Goal: Task Accomplishment & Management: Use online tool/utility

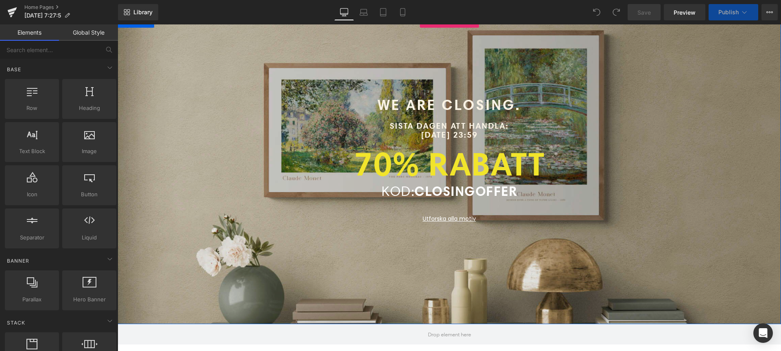
scroll to position [72, 0]
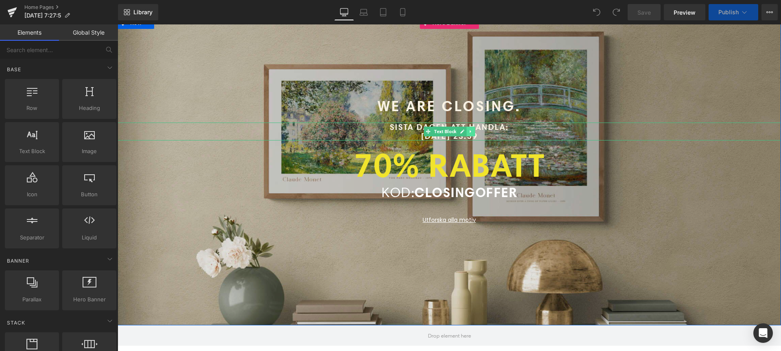
click at [473, 130] on link "Main content" at bounding box center [471, 132] width 9 height 10
click at [464, 131] on icon "Main content" at bounding box center [466, 131] width 4 height 4
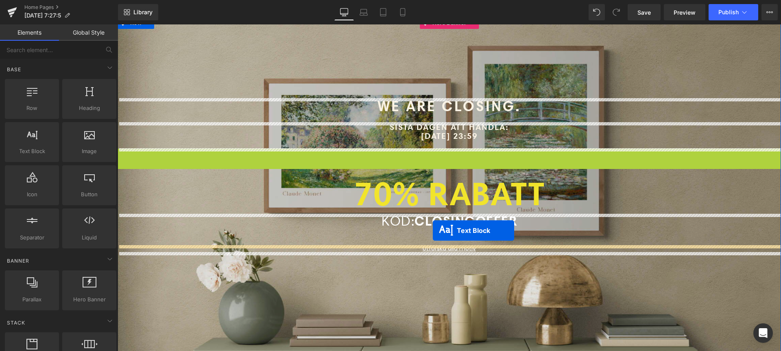
drag, startPoint x: 427, startPoint y: 157, endPoint x: 433, endPoint y: 230, distance: 73.5
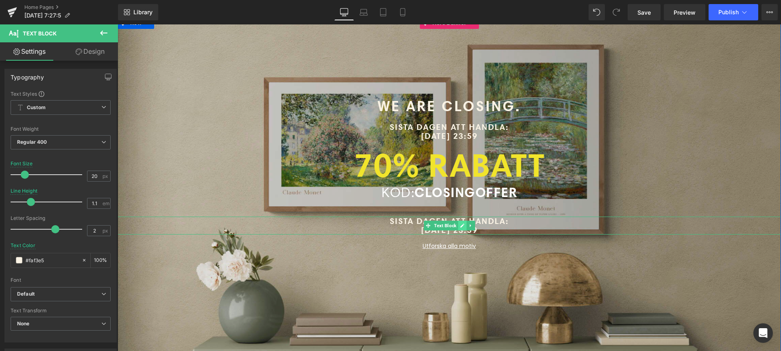
click at [466, 222] on link "Main content" at bounding box center [462, 226] width 9 height 10
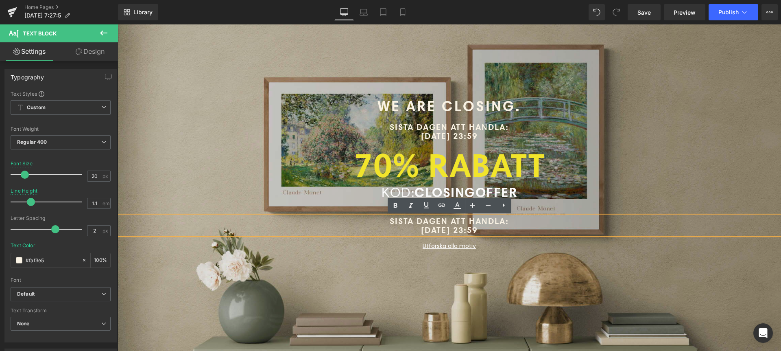
click at [455, 226] on strong "SISTA DAGEN ATT HANDLA: [DATE] 23:59" at bounding box center [449, 225] width 119 height 19
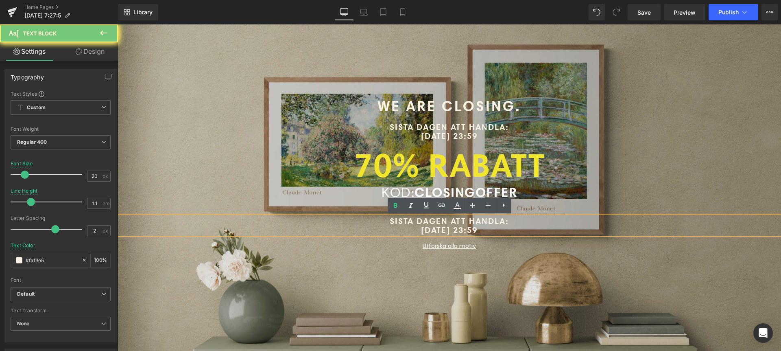
click at [455, 226] on strong "SISTA DAGEN ATT HANDLA: [DATE] 23:59" at bounding box center [449, 225] width 119 height 19
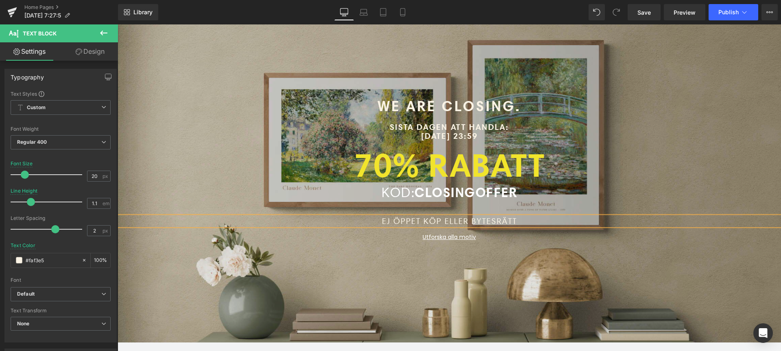
click at [476, 222] on div "EJ ÖPPET KÖP ELLER BYTESRÄTT" at bounding box center [450, 220] width 664 height 9
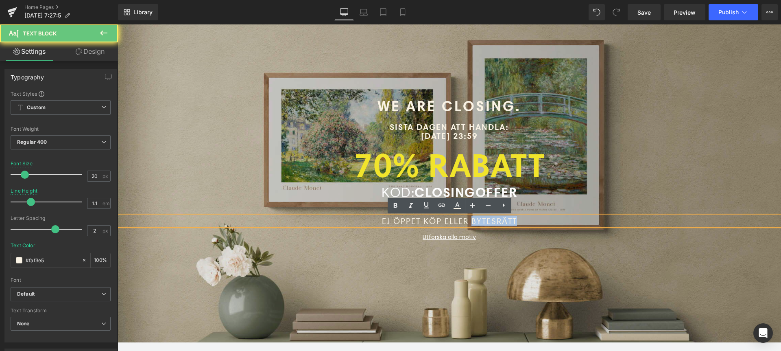
click at [476, 222] on div "EJ ÖPPET KÖP ELLER BYTESRÄTT" at bounding box center [450, 220] width 664 height 9
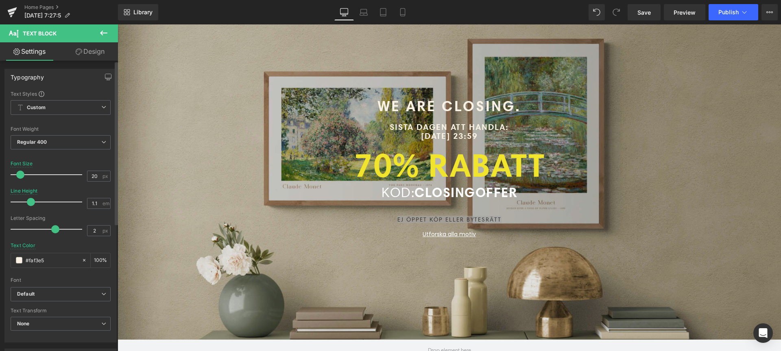
drag, startPoint x: 21, startPoint y: 174, endPoint x: 17, endPoint y: 173, distance: 4.2
click at [17, 173] on span at bounding box center [20, 175] width 8 height 8
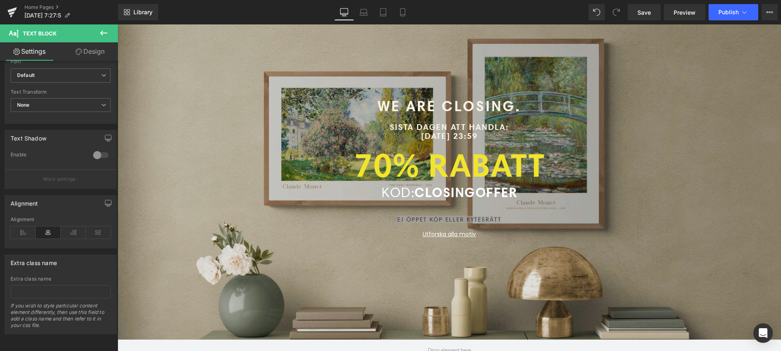
click at [88, 49] on link "Design" at bounding box center [90, 51] width 59 height 18
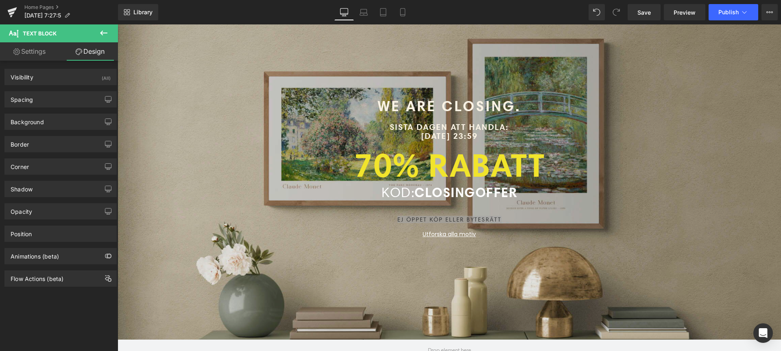
click at [44, 107] on div "Background Color & Image color Color transparent 0 % Image Replace Image Upload…" at bounding box center [61, 118] width 122 height 22
click at [44, 101] on div "Spacing" at bounding box center [61, 99] width 112 height 15
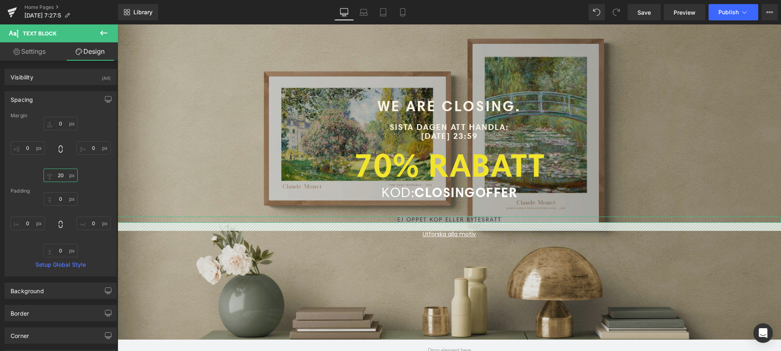
click at [58, 178] on input "20" at bounding box center [61, 174] width 34 height 13
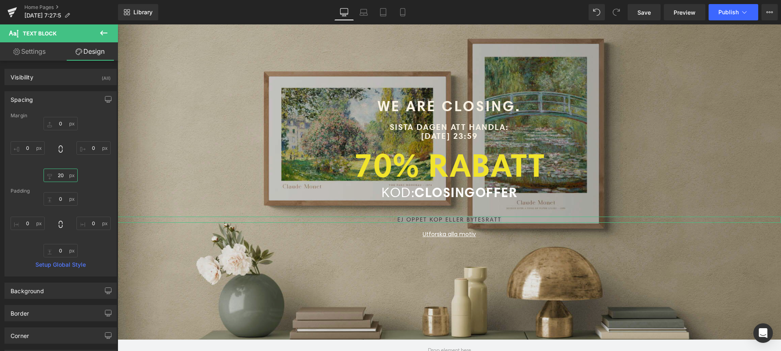
click at [58, 178] on input "20" at bounding box center [61, 174] width 34 height 13
type input "40"
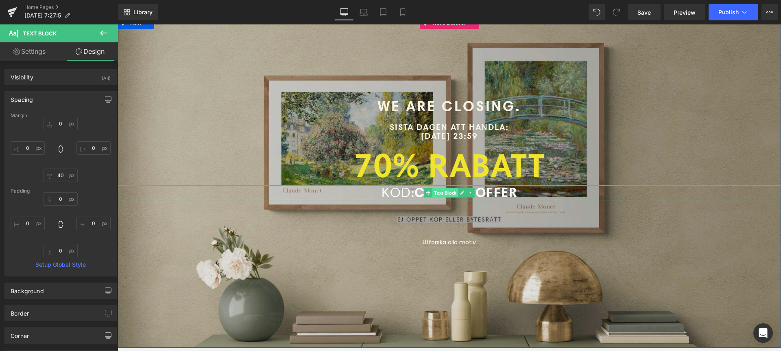
click at [443, 190] on span "Text Block" at bounding box center [446, 193] width 26 height 10
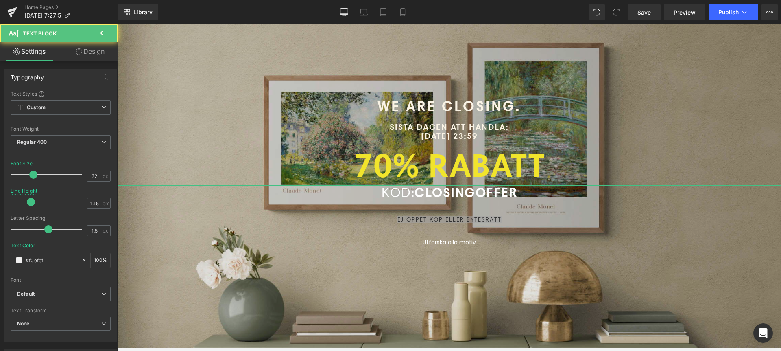
click at [90, 49] on link "Design" at bounding box center [90, 51] width 59 height 18
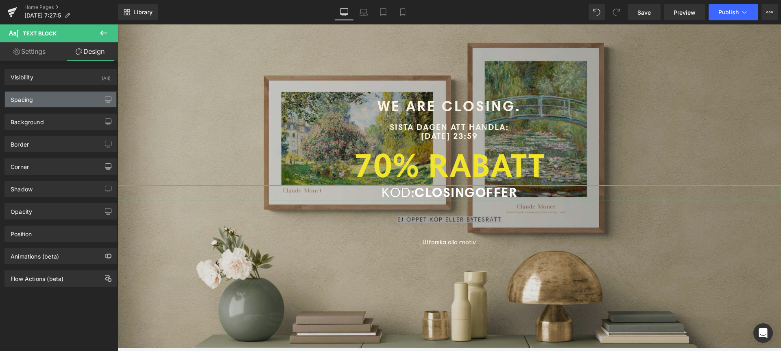
click at [50, 99] on div "Spacing" at bounding box center [61, 99] width 112 height 15
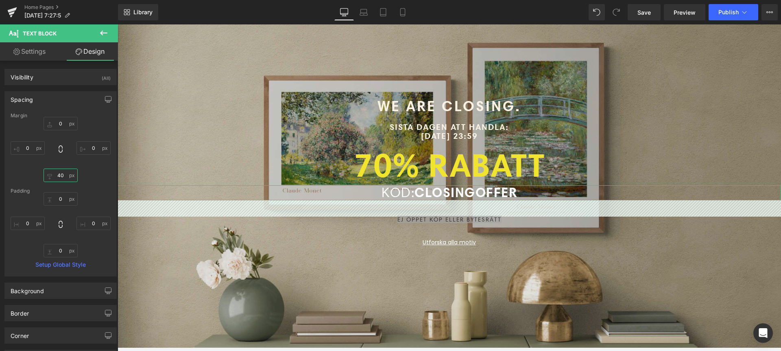
click at [61, 174] on input "text" at bounding box center [61, 174] width 34 height 13
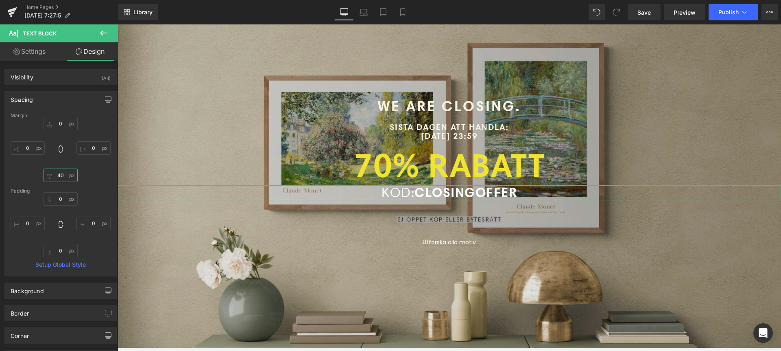
click at [61, 174] on input "text" at bounding box center [61, 174] width 34 height 13
type input "40"
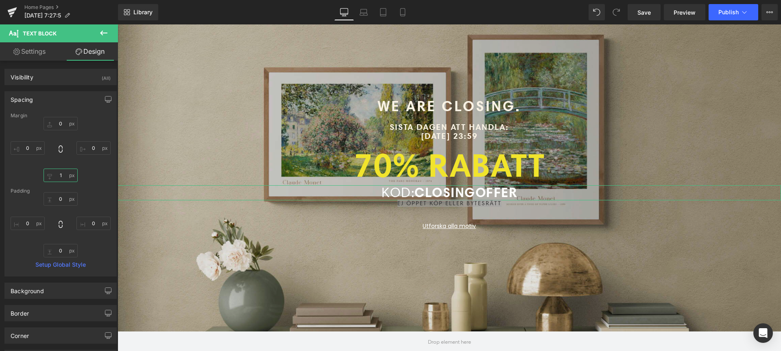
type input "10"
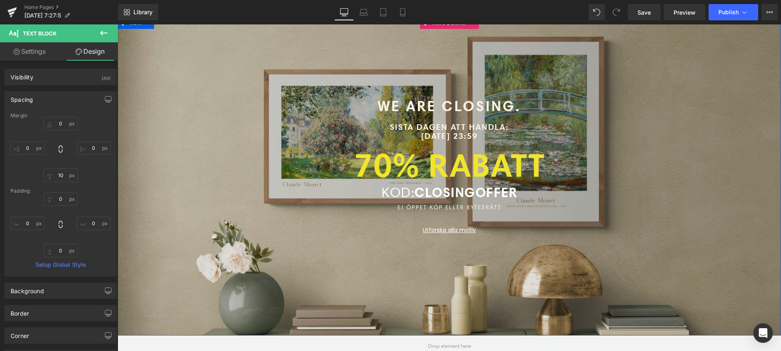
click at [422, 278] on div "Main content" at bounding box center [450, 176] width 664 height 319
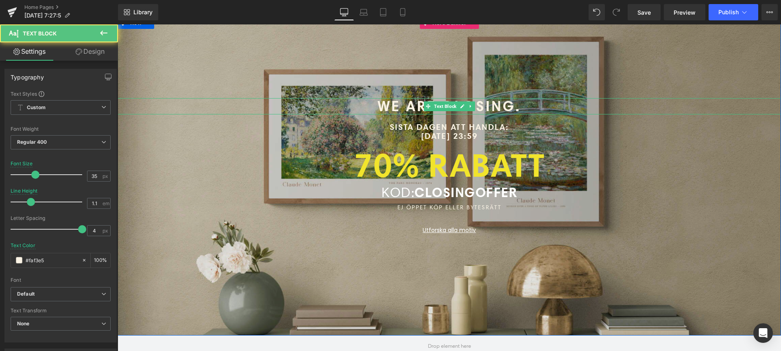
click at [502, 109] on strong "WE ARE CLOSING." at bounding box center [450, 105] width 144 height 17
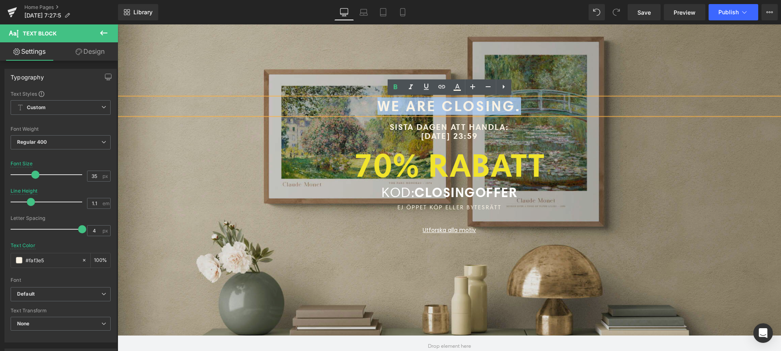
drag, startPoint x: 539, startPoint y: 107, endPoint x: 357, endPoint y: 108, distance: 181.9
click at [357, 108] on div "WE ARE CLOSING." at bounding box center [450, 106] width 664 height 16
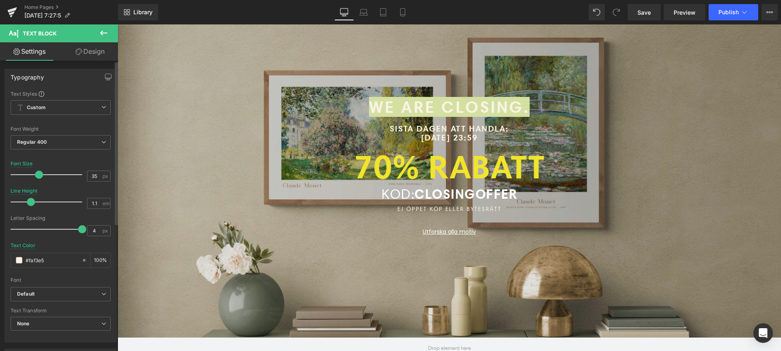
click at [39, 175] on span at bounding box center [39, 175] width 8 height 8
drag, startPoint x: 81, startPoint y: 230, endPoint x: 49, endPoint y: 232, distance: 31.8
click at [49, 232] on span at bounding box center [48, 229] width 8 height 8
click at [363, 10] on icon at bounding box center [364, 12] width 8 height 8
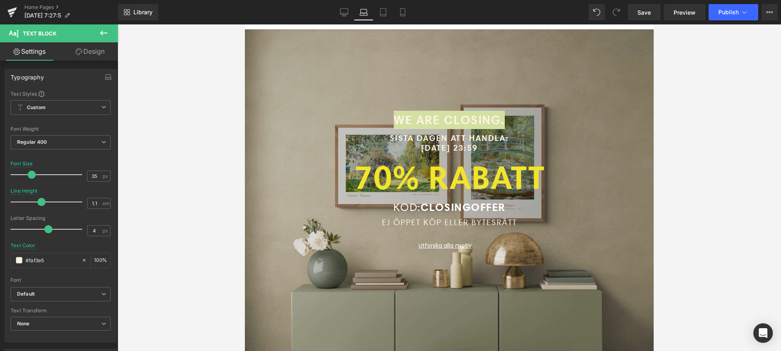
scroll to position [48, 0]
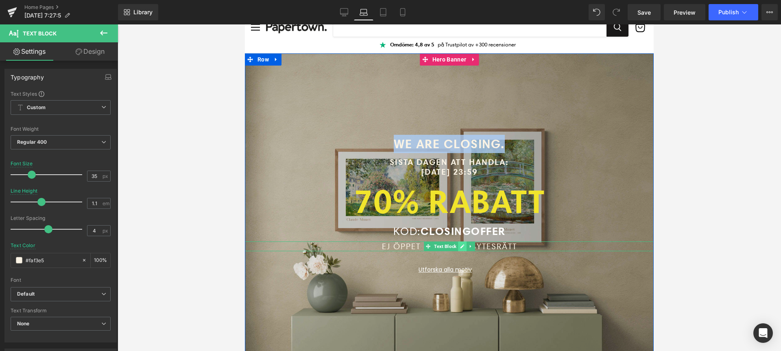
click at [463, 247] on icon "Main content" at bounding box center [462, 247] width 4 height 4
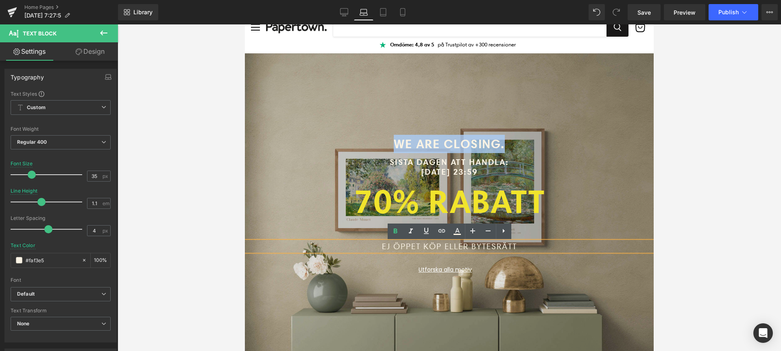
click at [463, 247] on div "EJ ÖPPET KÖP ELLER BYTESRÄTT" at bounding box center [449, 246] width 409 height 10
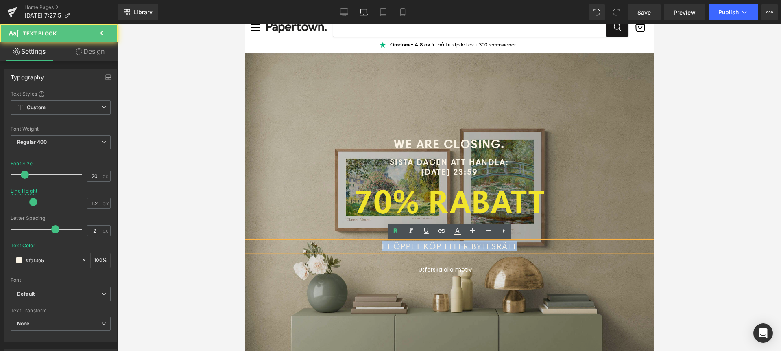
click at [463, 247] on div "EJ ÖPPET KÖP ELLER BYTESRÄTT" at bounding box center [449, 246] width 409 height 10
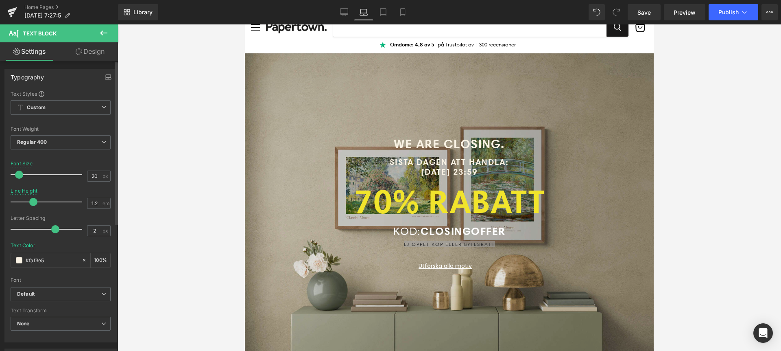
drag, startPoint x: 23, startPoint y: 174, endPoint x: 18, endPoint y: 173, distance: 5.4
click at [18, 173] on span at bounding box center [19, 175] width 8 height 8
click at [383, 14] on icon at bounding box center [383, 12] width 8 height 8
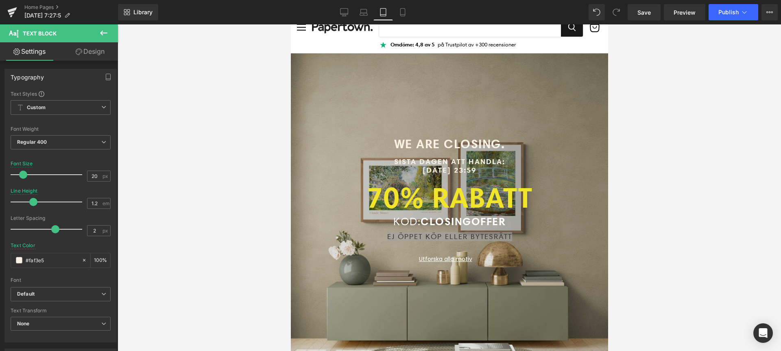
scroll to position [37, 0]
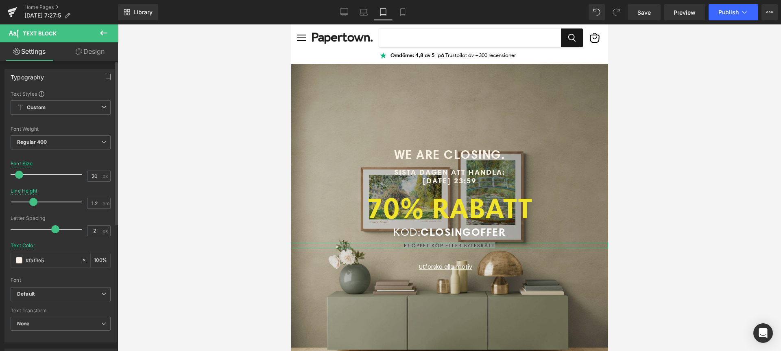
drag, startPoint x: 23, startPoint y: 173, endPoint x: 19, endPoint y: 172, distance: 4.4
click at [19, 172] on span at bounding box center [19, 175] width 8 height 8
click at [404, 15] on icon at bounding box center [403, 12] width 8 height 8
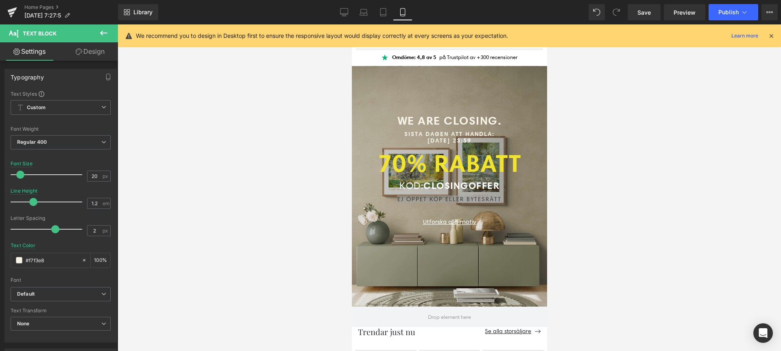
scroll to position [0, 0]
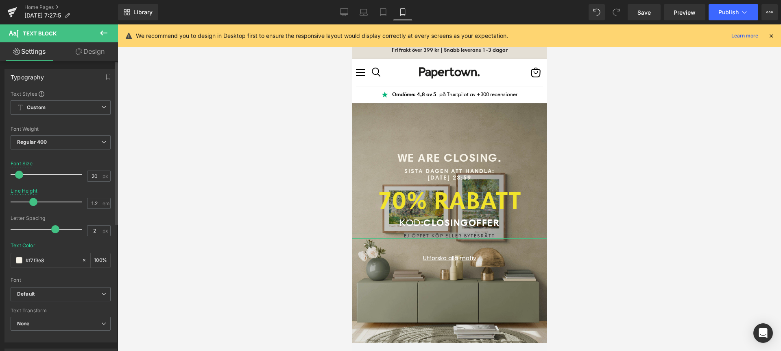
click at [19, 173] on span at bounding box center [19, 175] width 8 height 8
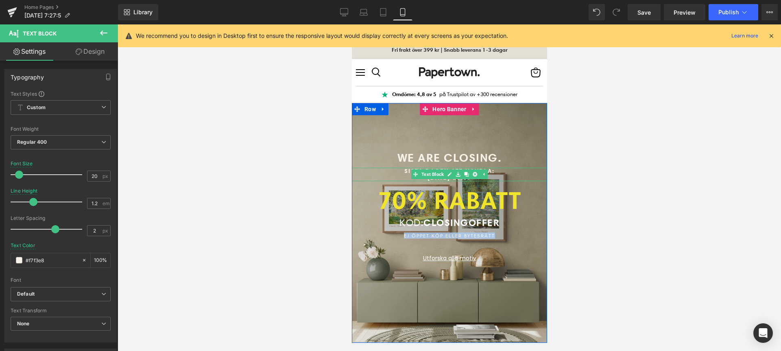
click at [505, 176] on div "SISTA DAGEN ATT HANDLA: [DATE] 23:59" at bounding box center [449, 175] width 195 height 14
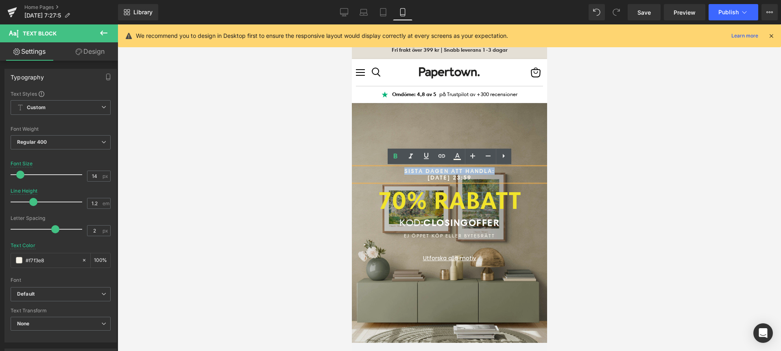
drag, startPoint x: 495, startPoint y: 170, endPoint x: 385, endPoint y: 172, distance: 110.3
click at [385, 172] on div "SISTA DAGEN ATT HANDLA: [DATE] 23:59" at bounding box center [449, 175] width 195 height 14
click at [394, 152] on icon at bounding box center [396, 156] width 10 height 10
click at [488, 236] on div "Main content" at bounding box center [449, 237] width 195 height 2
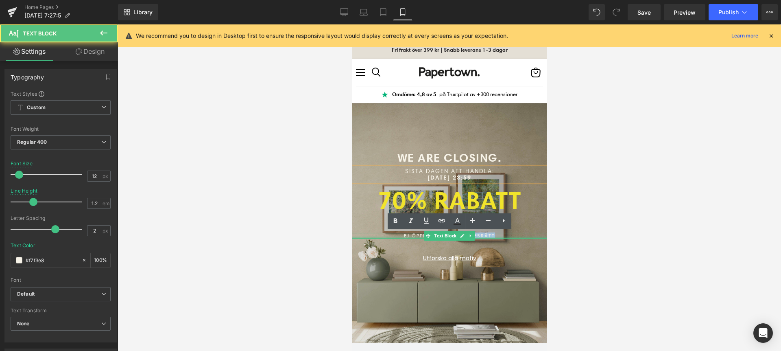
click at [488, 236] on div "EJ ÖPPET KÖP ELLER BYTESRÄTT" at bounding box center [449, 236] width 195 height 6
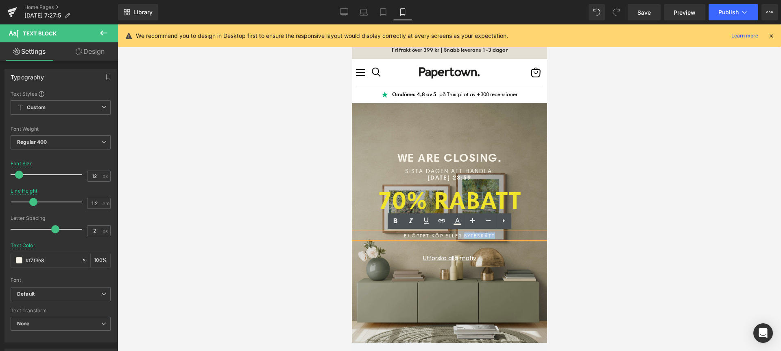
click at [488, 236] on div "EJ ÖPPET KÖP ELLER BYTESRÄTT" at bounding box center [449, 236] width 195 height 6
click at [405, 235] on div "EJ ÖPPET KÖP ELLER BYTESRÄTT" at bounding box center [449, 236] width 195 height 6
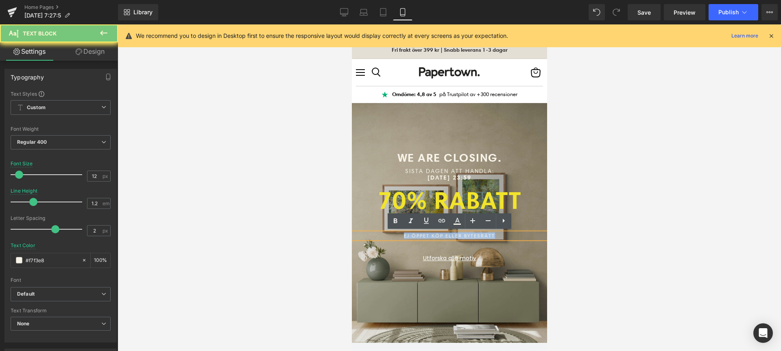
click at [405, 235] on div "EJ ÖPPET KÖP ELLER BYTESRÄTT" at bounding box center [449, 236] width 195 height 6
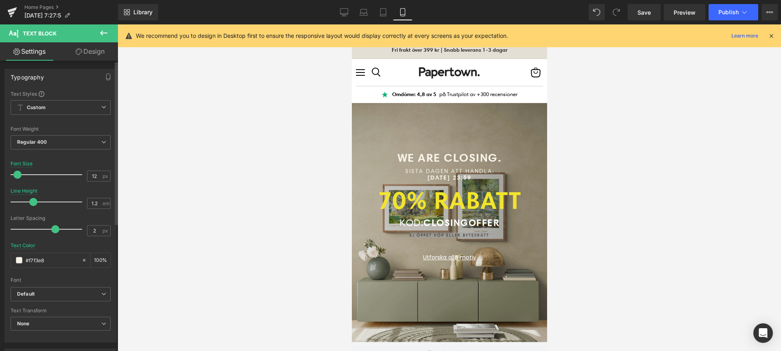
click at [20, 174] on span at bounding box center [17, 175] width 8 height 8
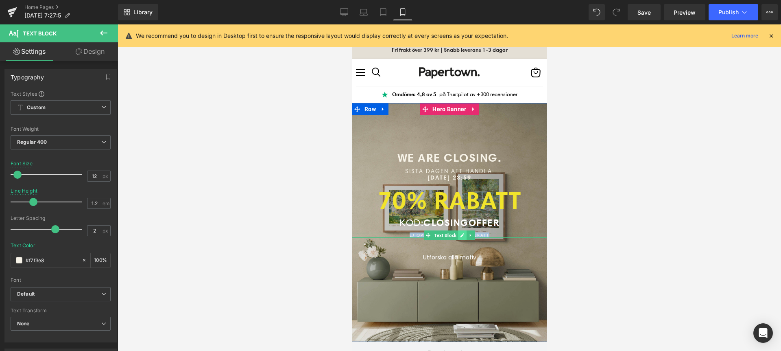
click at [462, 234] on icon "Main content" at bounding box center [462, 235] width 4 height 4
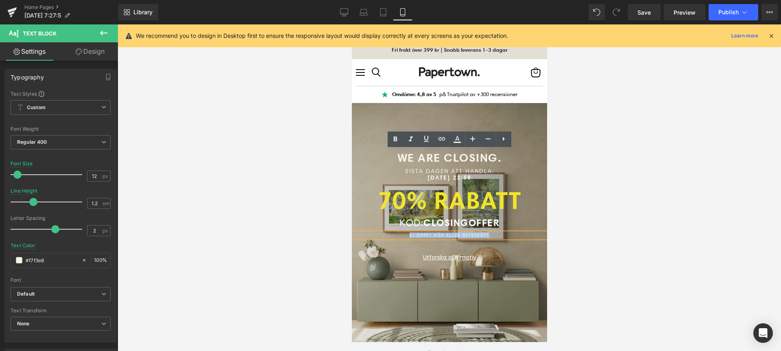
scroll to position [318, 0]
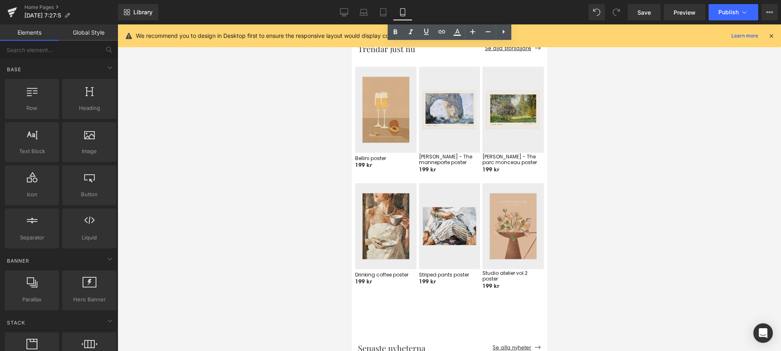
click at [574, 192] on div at bounding box center [450, 187] width 664 height 326
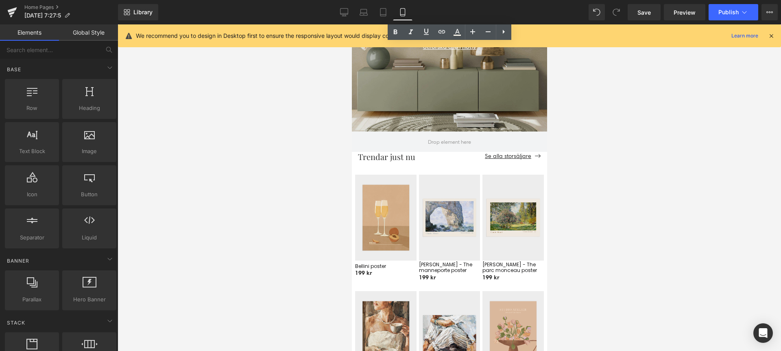
scroll to position [212, 0]
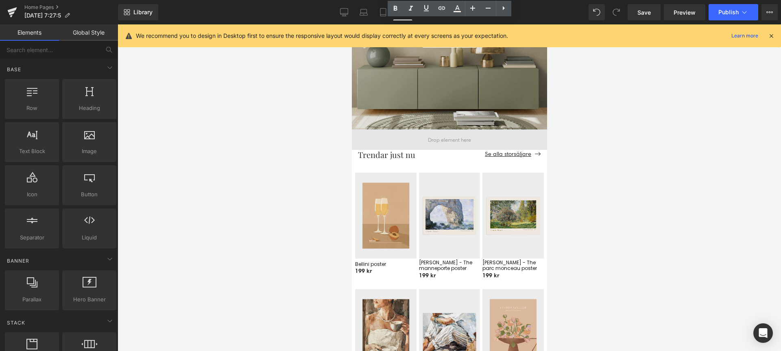
click at [431, 136] on span "Main content" at bounding box center [449, 139] width 49 height 10
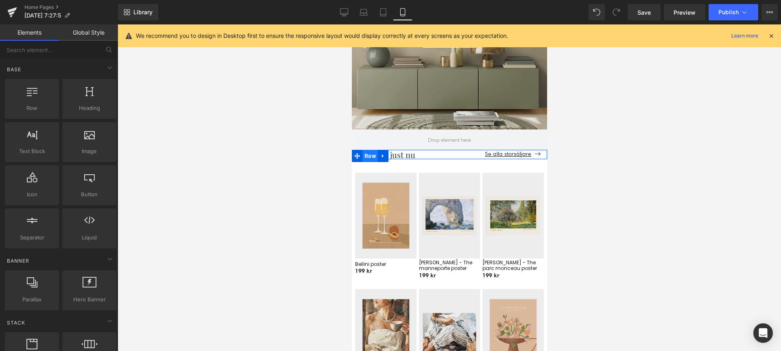
click at [367, 155] on span "Row" at bounding box center [369, 156] width 15 height 12
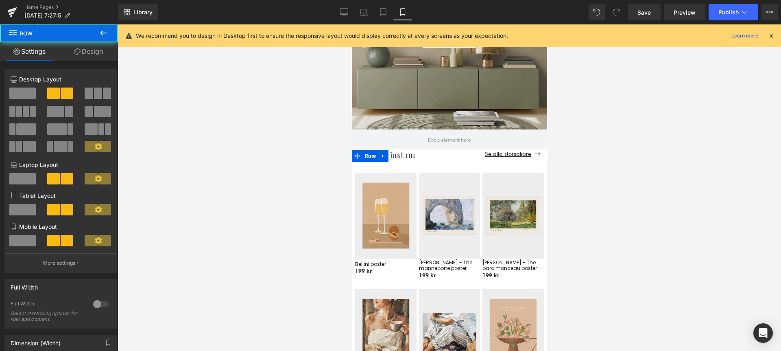
click at [87, 42] on span "Row" at bounding box center [48, 33] width 81 height 18
click at [86, 48] on link "Design" at bounding box center [88, 51] width 59 height 18
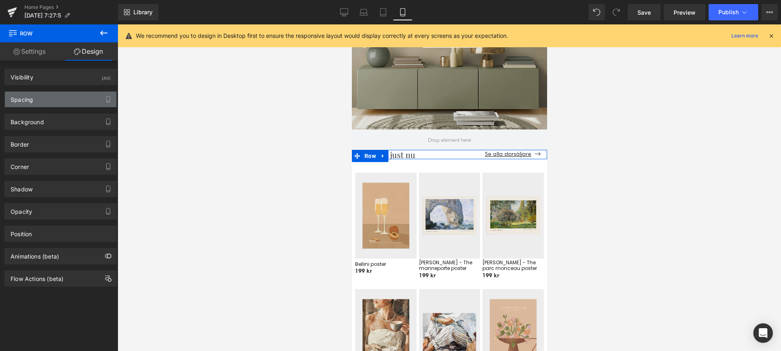
click at [39, 103] on div "Spacing" at bounding box center [61, 99] width 112 height 15
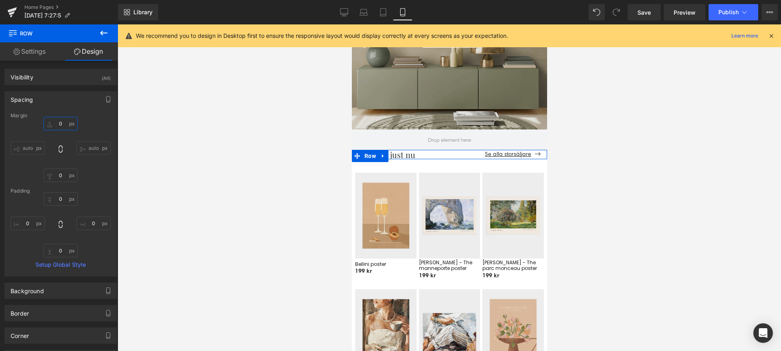
click at [56, 126] on input "0" at bounding box center [61, 123] width 34 height 13
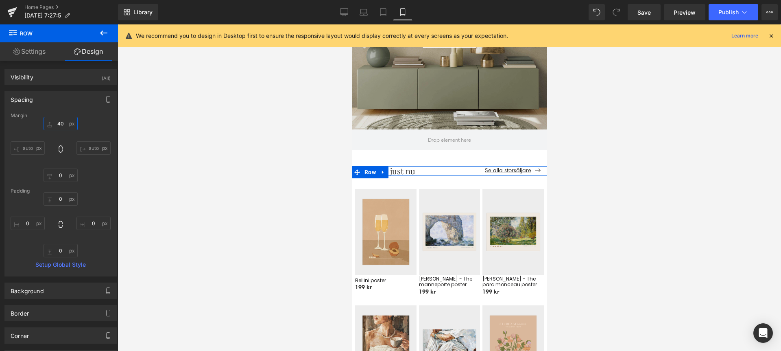
type input "4"
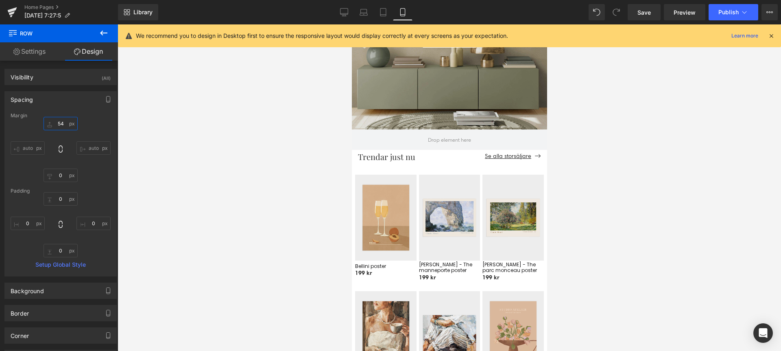
type input "54o"
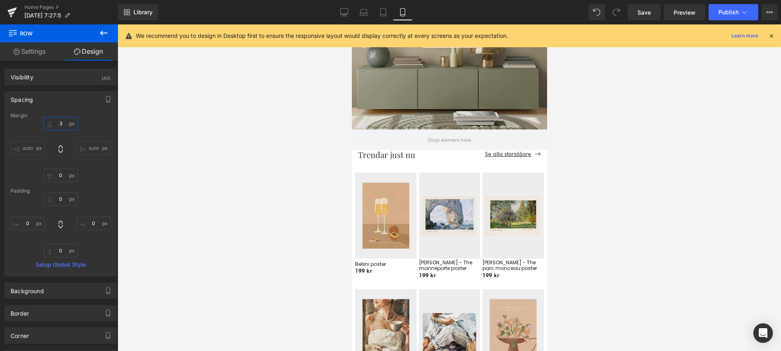
type input "3o"
type input "4o"
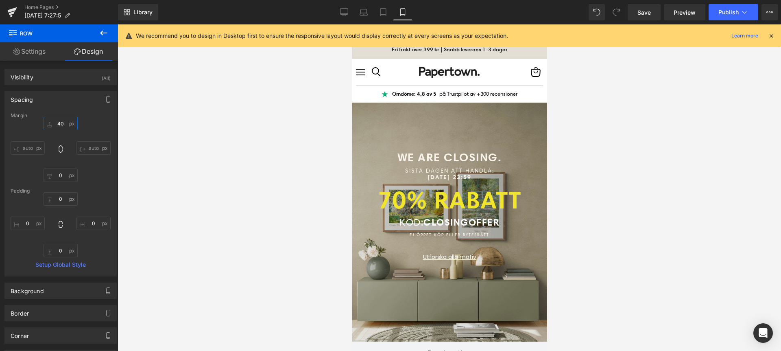
scroll to position [0, 0]
type input "40"
click at [737, 7] on button "Publish" at bounding box center [734, 12] width 50 height 16
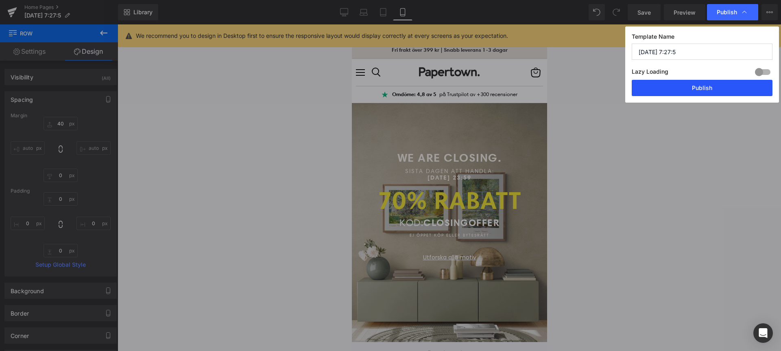
click at [702, 92] on button "Publish" at bounding box center [702, 88] width 141 height 16
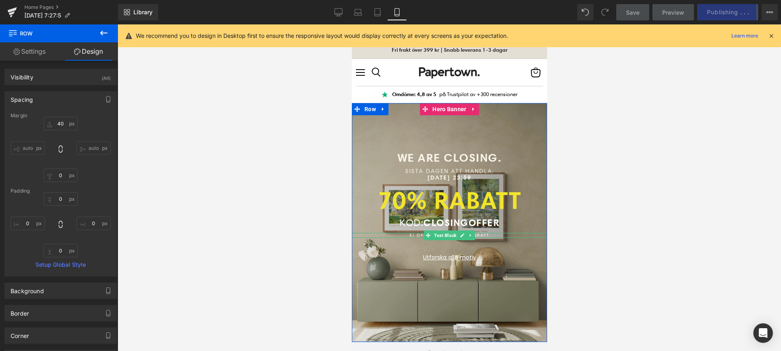
click at [441, 235] on span "Text Block" at bounding box center [445, 235] width 26 height 10
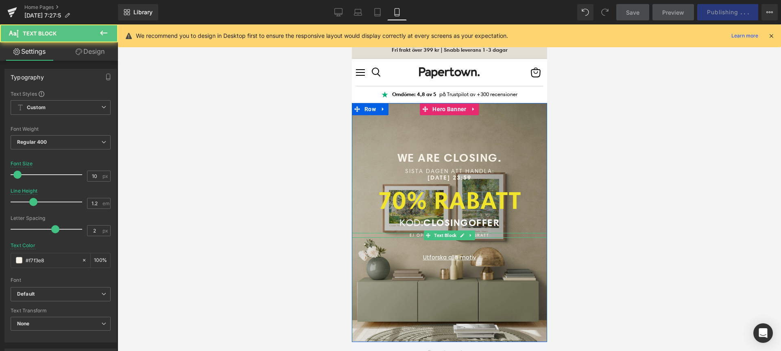
click at [441, 235] on span "Text Block" at bounding box center [445, 235] width 26 height 10
click at [463, 236] on icon "Main content" at bounding box center [462, 235] width 4 height 5
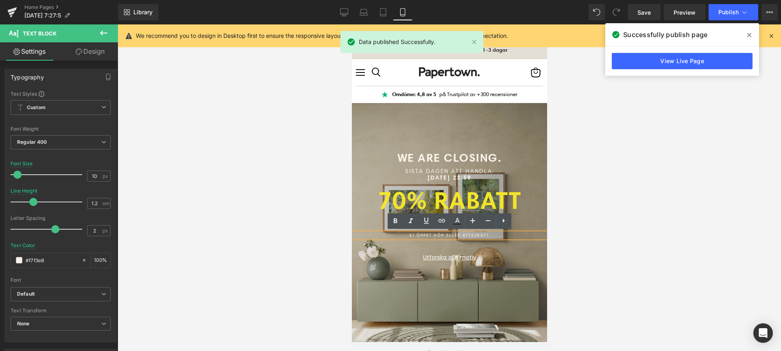
click at [451, 238] on div "EJ ÖPPET KÖP ELLER BYTESRÄTT" at bounding box center [449, 235] width 195 height 5
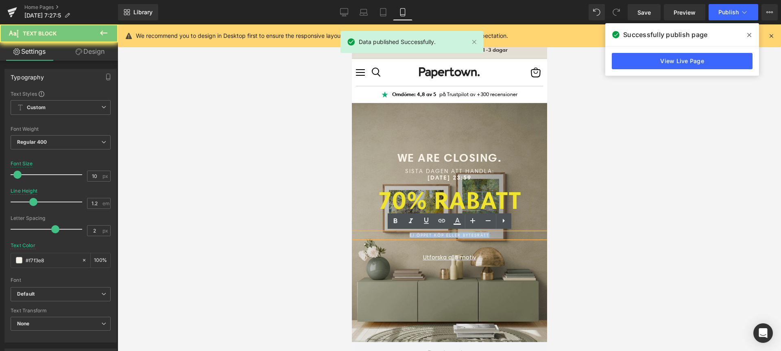
click at [451, 238] on div "EJ ÖPPET KÖP ELLER BYTESRÄTT" at bounding box center [449, 235] width 195 height 5
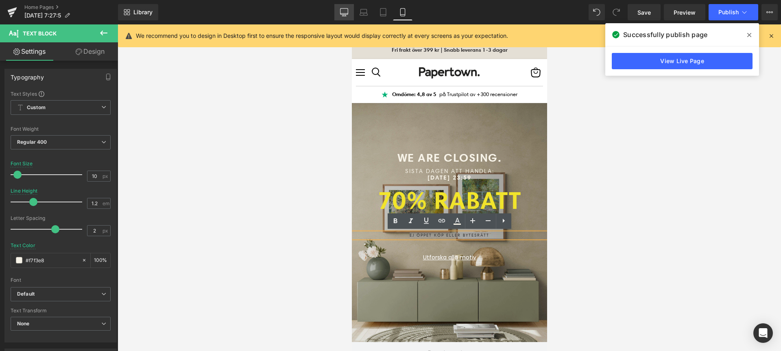
click at [341, 13] on icon at bounding box center [344, 12] width 8 height 8
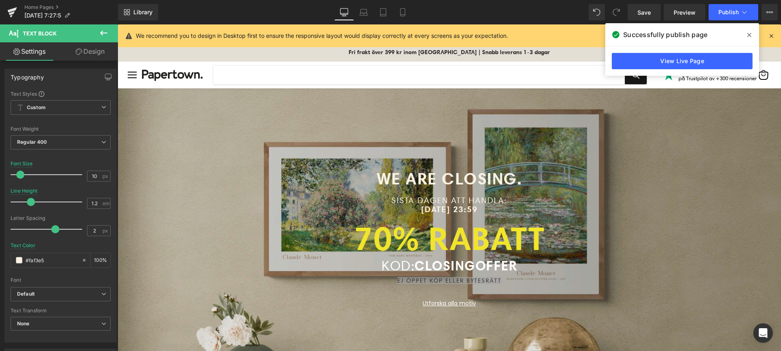
scroll to position [46, 0]
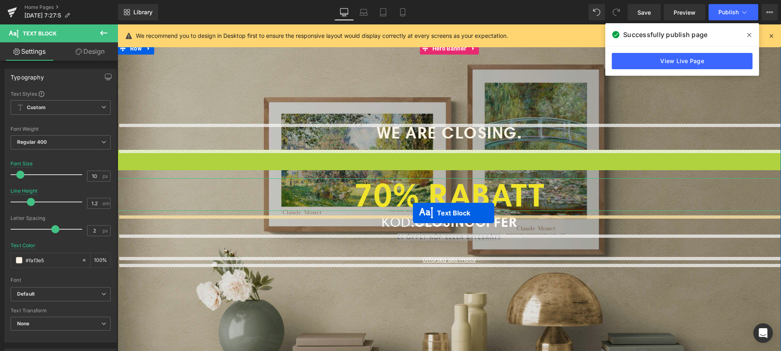
drag, startPoint x: 417, startPoint y: 159, endPoint x: 414, endPoint y: 213, distance: 54.6
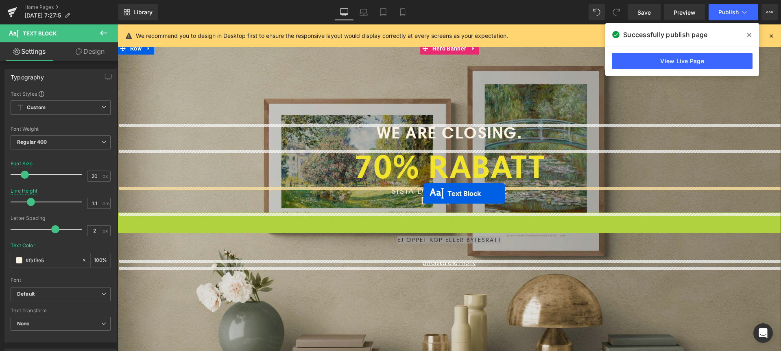
drag, startPoint x: 428, startPoint y: 222, endPoint x: 424, endPoint y: 194, distance: 28.0
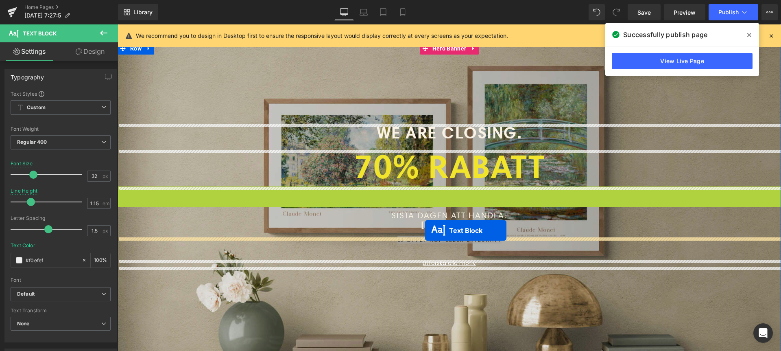
drag, startPoint x: 429, startPoint y: 195, endPoint x: 425, endPoint y: 230, distance: 35.1
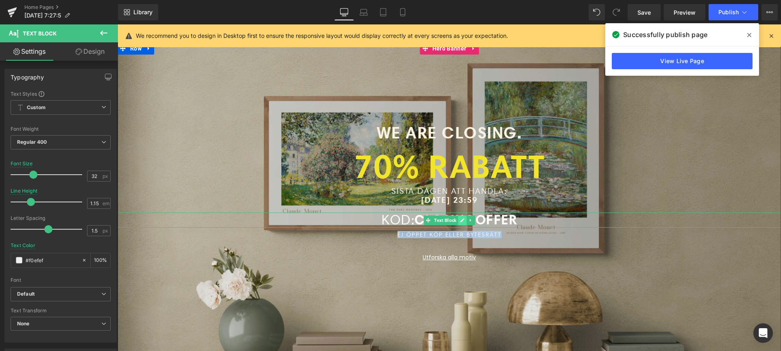
click at [461, 221] on icon "Main content" at bounding box center [462, 220] width 4 height 4
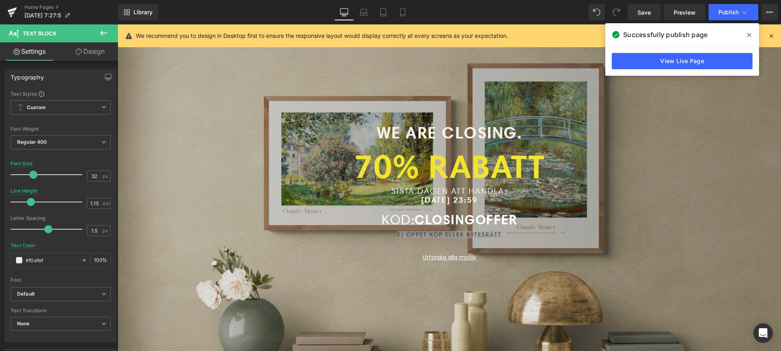
click at [80, 54] on icon at bounding box center [79, 51] width 7 height 7
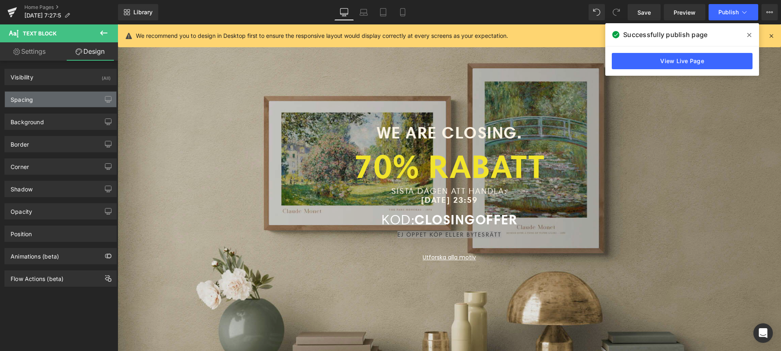
click at [44, 98] on div "Spacing" at bounding box center [61, 99] width 112 height 15
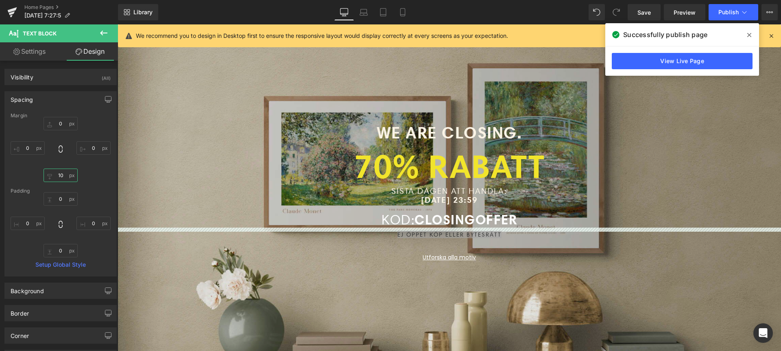
click at [57, 174] on input "10" at bounding box center [61, 174] width 34 height 13
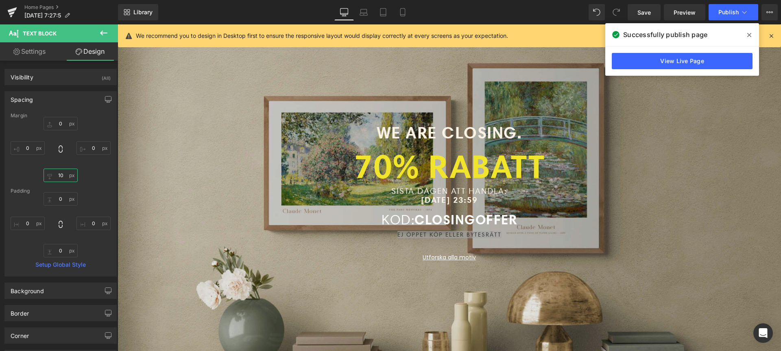
click at [57, 174] on input "10" at bounding box center [61, 174] width 34 height 13
click at [58, 175] on input "10" at bounding box center [61, 174] width 34 height 13
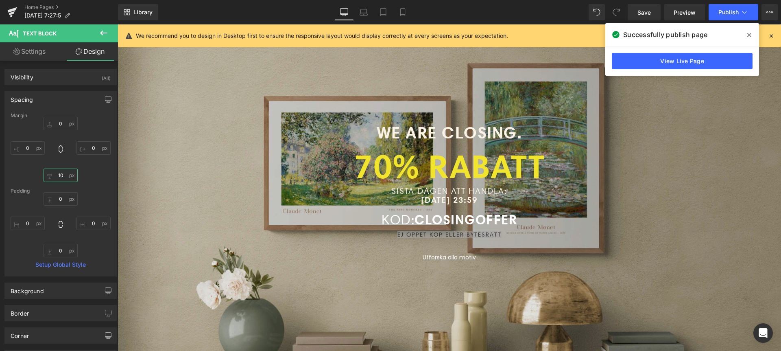
click at [58, 175] on input "10" at bounding box center [61, 174] width 34 height 13
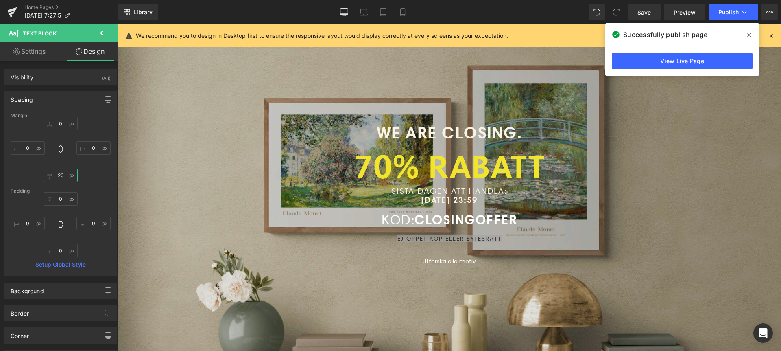
click at [58, 175] on input "20" at bounding box center [61, 174] width 34 height 13
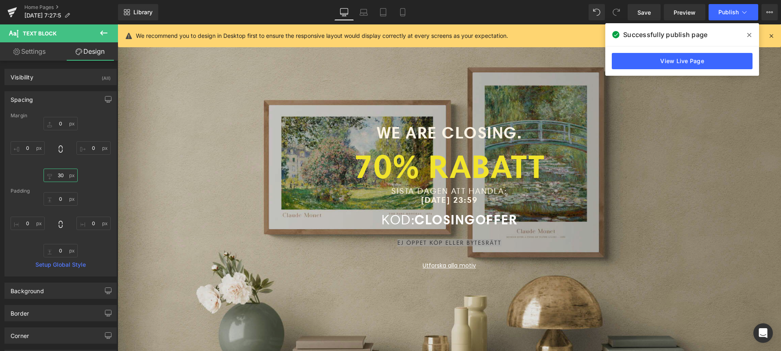
type input "3"
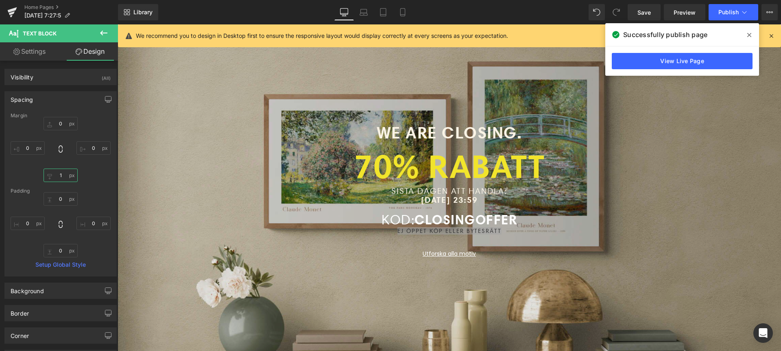
type input "10"
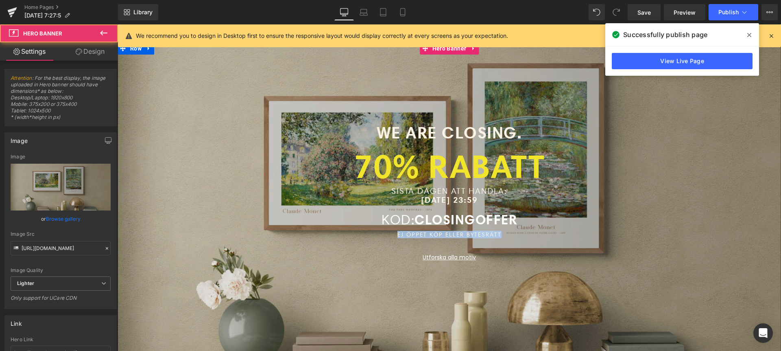
click at [429, 229] on span "WE ARE CLOSING. Text Block 70% [DEMOGRAPHIC_DATA] Text Block SISTA DAGEN ATT HA…" at bounding box center [450, 192] width 664 height 137
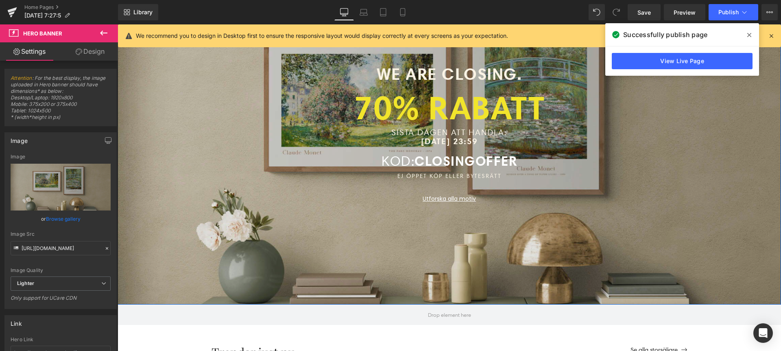
scroll to position [123, 0]
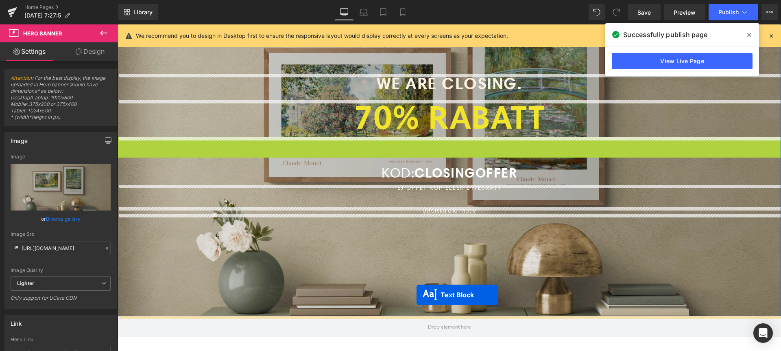
drag, startPoint x: 427, startPoint y: 147, endPoint x: 417, endPoint y: 295, distance: 148.1
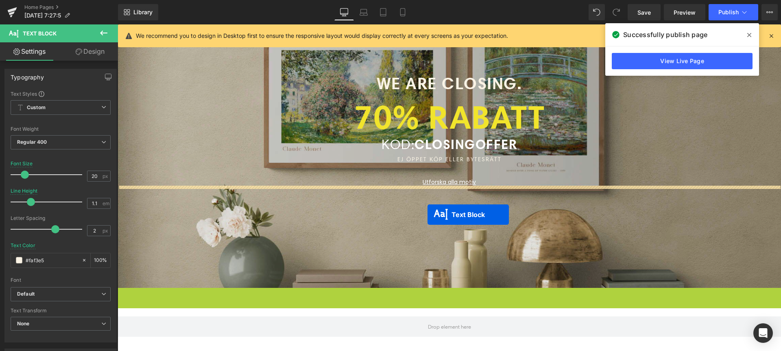
drag, startPoint x: 427, startPoint y: 296, endPoint x: 428, endPoint y: 215, distance: 80.6
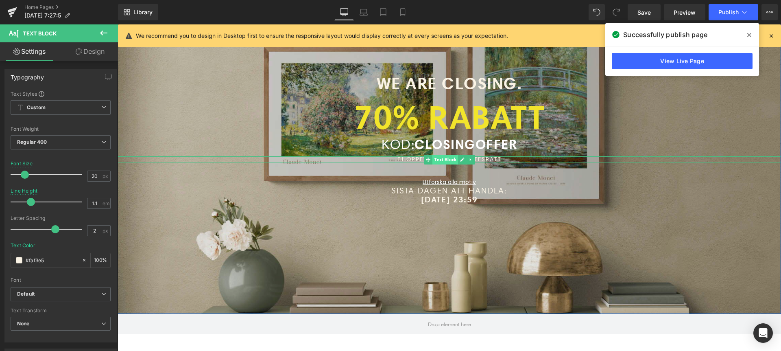
click at [433, 158] on span "Text Block" at bounding box center [446, 160] width 26 height 10
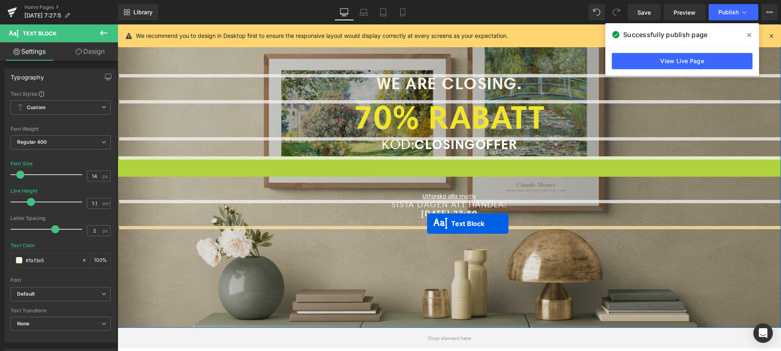
drag, startPoint x: 429, startPoint y: 158, endPoint x: 427, endPoint y: 223, distance: 64.7
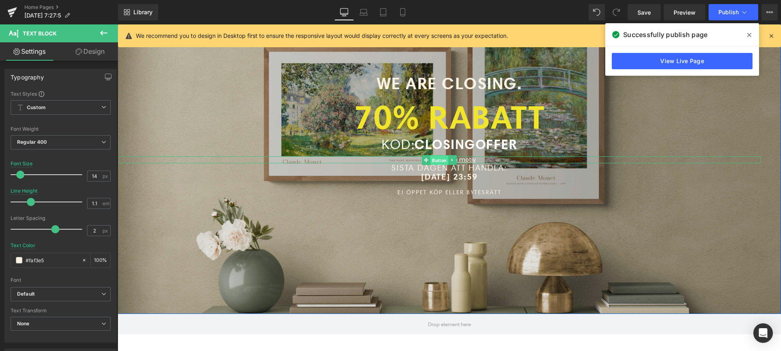
click at [434, 161] on span "Button" at bounding box center [440, 160] width 18 height 10
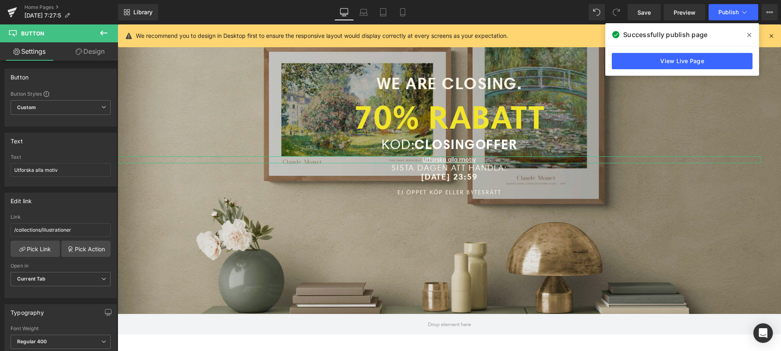
click at [94, 53] on link "Design" at bounding box center [90, 51] width 59 height 18
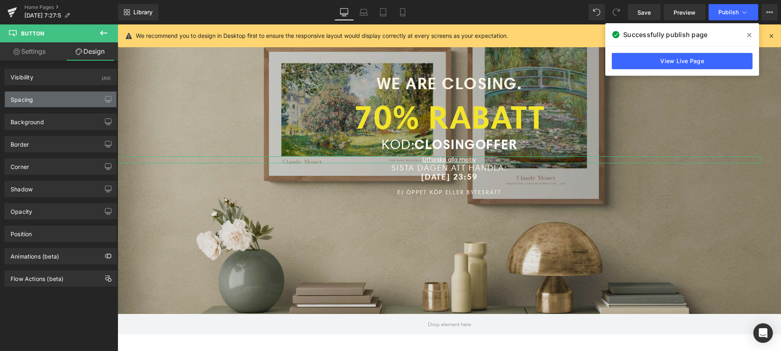
click at [41, 98] on div "Spacing" at bounding box center [61, 99] width 112 height 15
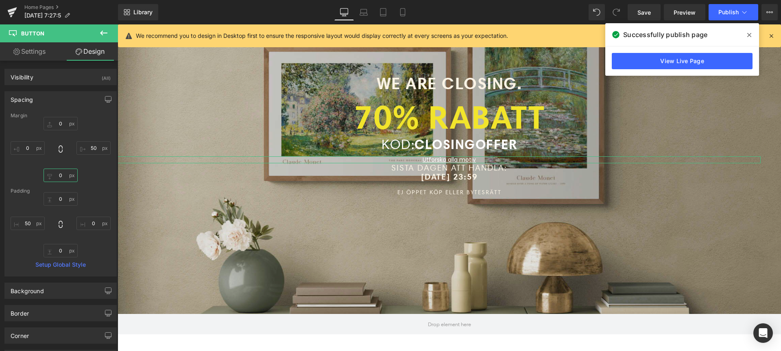
click at [60, 175] on input "0" at bounding box center [61, 174] width 34 height 13
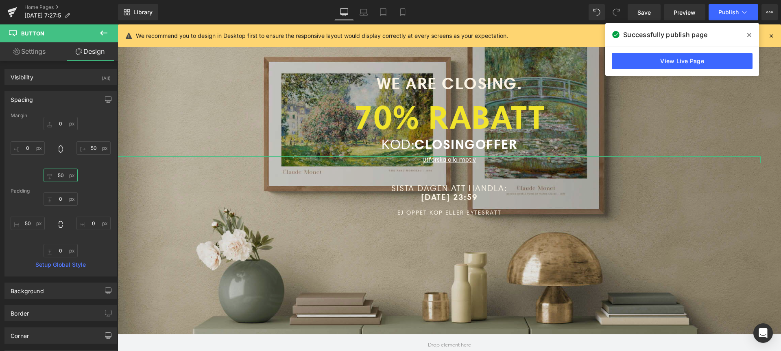
type input "5"
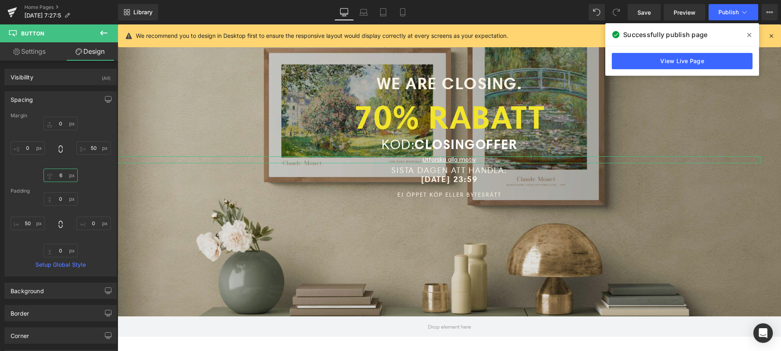
type input "60"
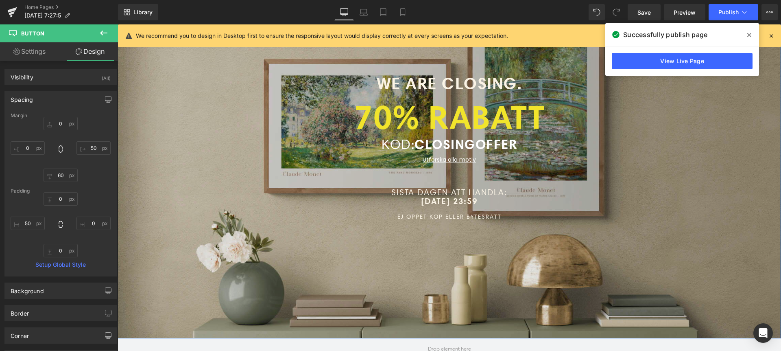
click at [394, 85] on strong "WE ARE CLOSING." at bounding box center [450, 83] width 146 height 20
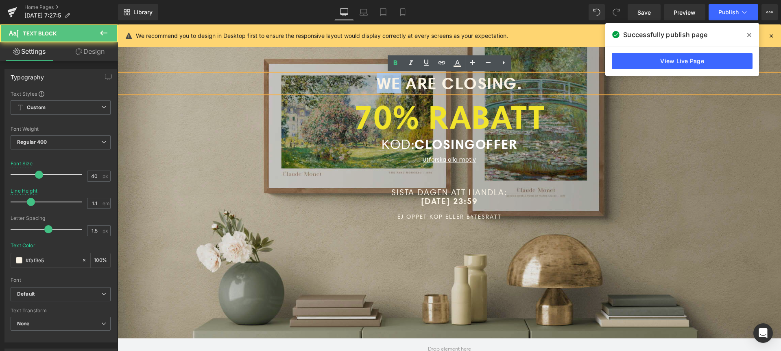
click at [394, 85] on strong "WE ARE CLOSING." at bounding box center [450, 83] width 146 height 20
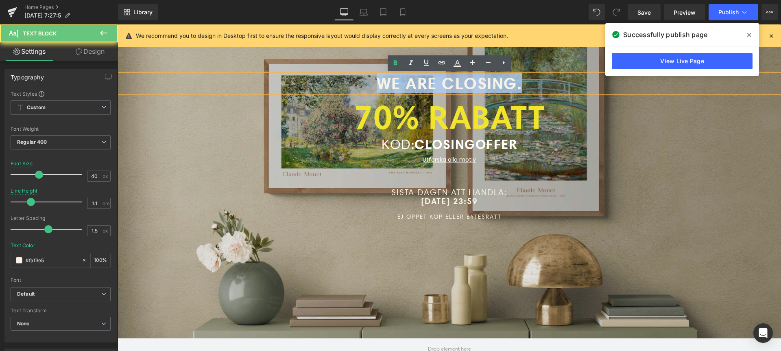
click at [394, 85] on strong "WE ARE CLOSING." at bounding box center [450, 83] width 146 height 20
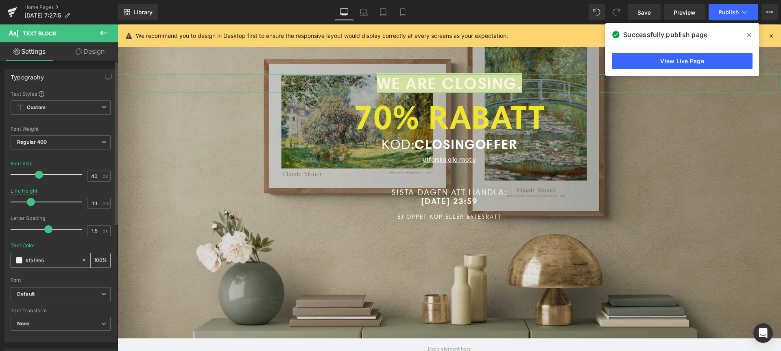
click at [18, 263] on span at bounding box center [19, 260] width 7 height 7
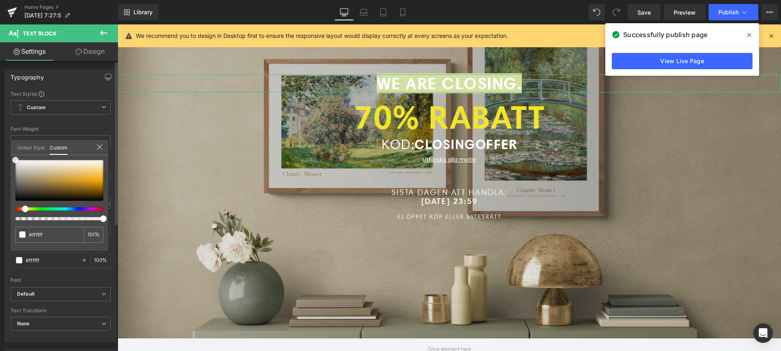
drag, startPoint x: 32, startPoint y: 173, endPoint x: 1, endPoint y: 143, distance: 42.9
click at [1, 143] on div "Typography Text Styles Custom Custom Setup Global Style Custom Setup Global Sty…" at bounding box center [61, 203] width 122 height 280
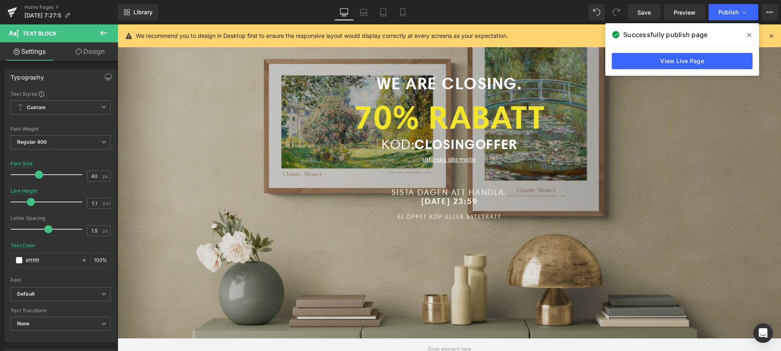
click at [421, 201] on strong "[DATE] 23:59" at bounding box center [449, 201] width 57 height 10
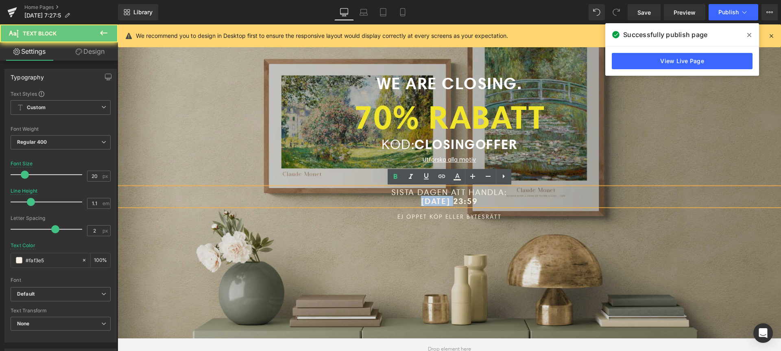
click at [421, 201] on strong "[DATE] 23:59" at bounding box center [449, 201] width 57 height 10
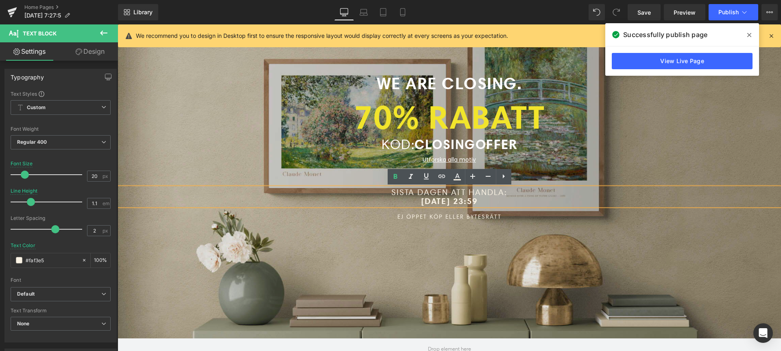
click at [391, 191] on div "SISTA DAGEN ATT HANDLA: [DATE] 23:59" at bounding box center [450, 197] width 664 height 18
drag, startPoint x: 391, startPoint y: 191, endPoint x: 487, endPoint y: 202, distance: 96.7
click at [486, 203] on div "SISTA DAGEN ATT HANDLA: [DATE] 23:59" at bounding box center [450, 197] width 664 height 18
drag, startPoint x: 530, startPoint y: 201, endPoint x: 387, endPoint y: 189, distance: 143.4
click at [387, 189] on div "SISTA DAGEN ATT HANDLA: [DATE] 23:59" at bounding box center [450, 197] width 664 height 18
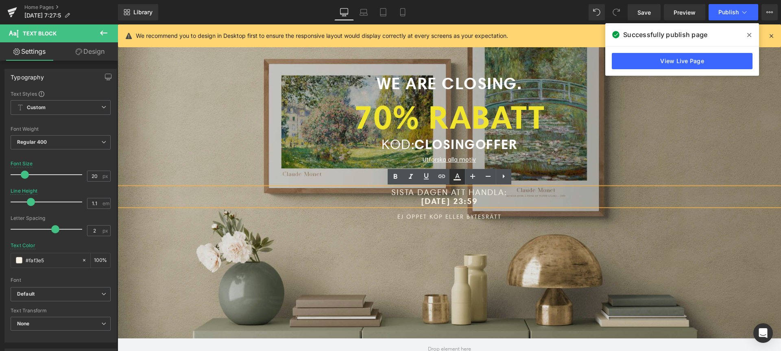
click at [458, 174] on icon at bounding box center [457, 175] width 4 height 5
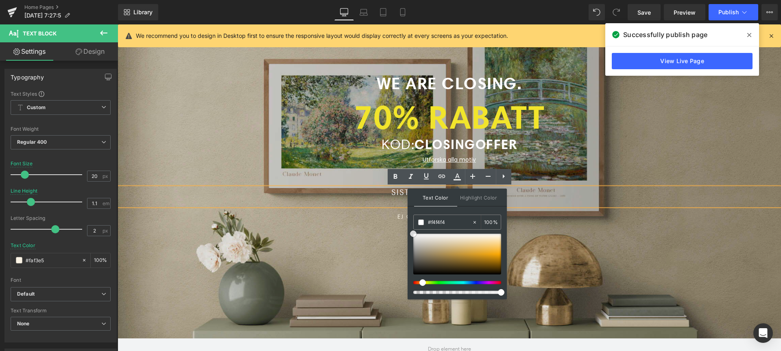
drag, startPoint x: 550, startPoint y: 270, endPoint x: 396, endPoint y: 218, distance: 162.8
click at [396, 216] on div "EJ ÖPPET KÖP ELLER BYTESRÄTT" at bounding box center [450, 217] width 664 height 6
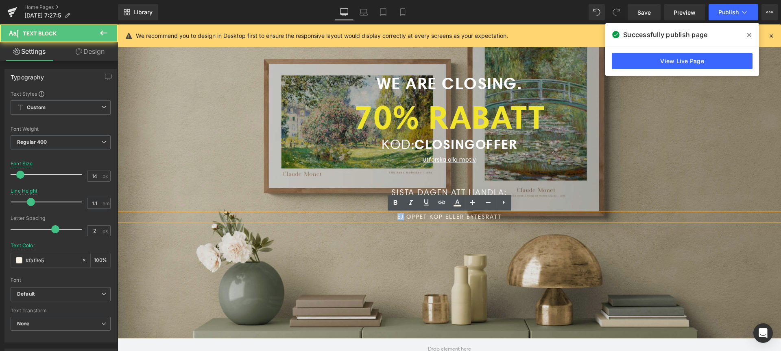
click at [396, 216] on div "EJ ÖPPET KÖP ELLER BYTESRÄTT" at bounding box center [450, 217] width 664 height 6
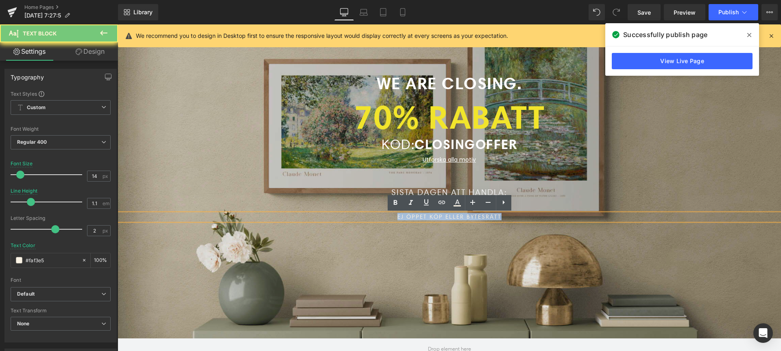
click at [396, 216] on div "EJ ÖPPET KÖP ELLER BYTESRÄTT" at bounding box center [450, 217] width 664 height 6
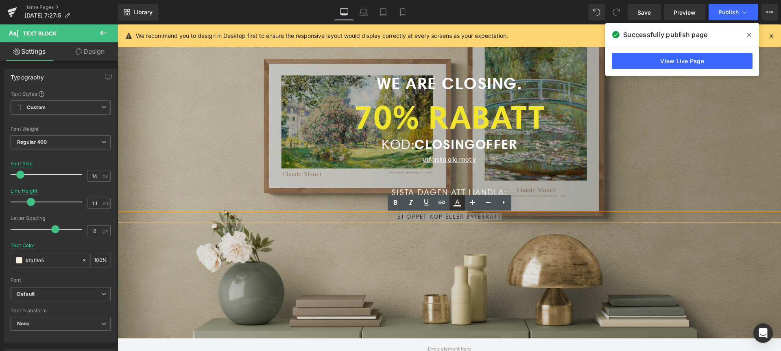
click at [455, 204] on icon at bounding box center [458, 203] width 10 height 10
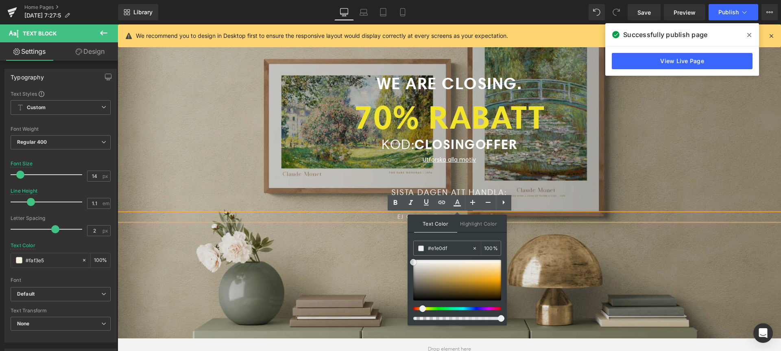
drag, startPoint x: 555, startPoint y: 293, endPoint x: 392, endPoint y: 247, distance: 169.7
drag, startPoint x: 413, startPoint y: 261, endPoint x: 413, endPoint y: 249, distance: 11.8
click at [413, 250] on div "#faf3e5 100 %" at bounding box center [457, 283] width 88 height 85
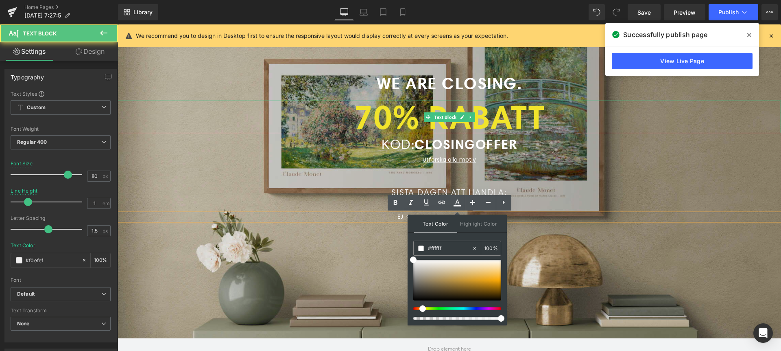
click at [639, 120] on p "70% RABATT" at bounding box center [450, 117] width 664 height 33
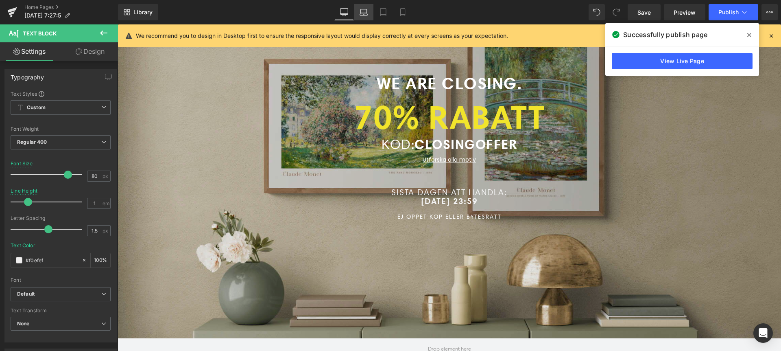
click at [367, 15] on icon at bounding box center [364, 12] width 8 height 8
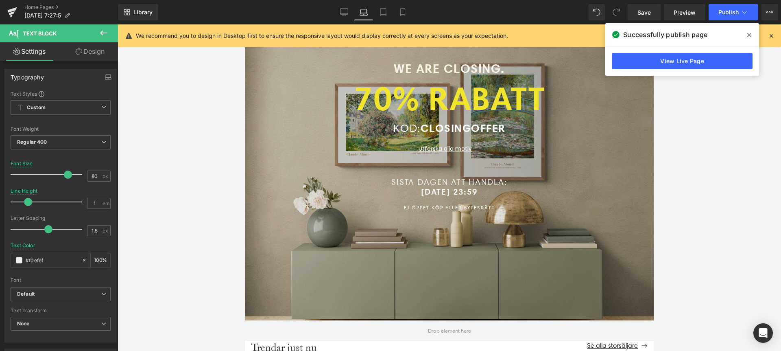
scroll to position [105, 0]
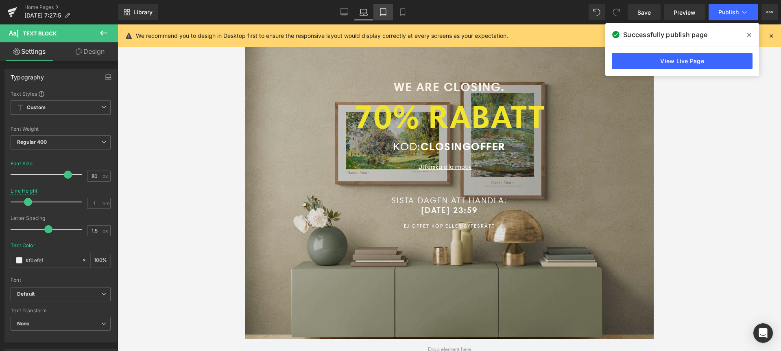
click at [383, 11] on icon at bounding box center [383, 12] width 8 height 8
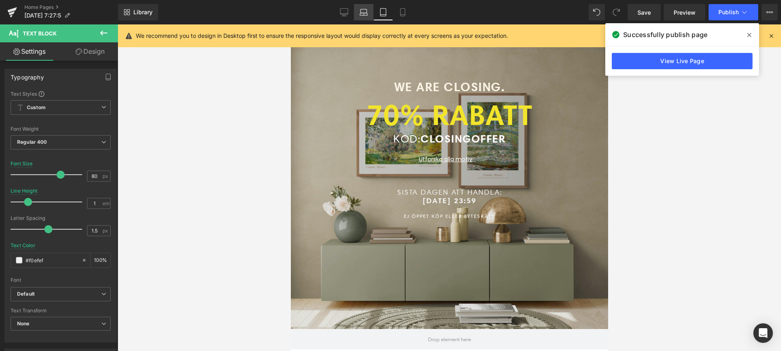
click at [365, 13] on icon at bounding box center [364, 12] width 8 height 8
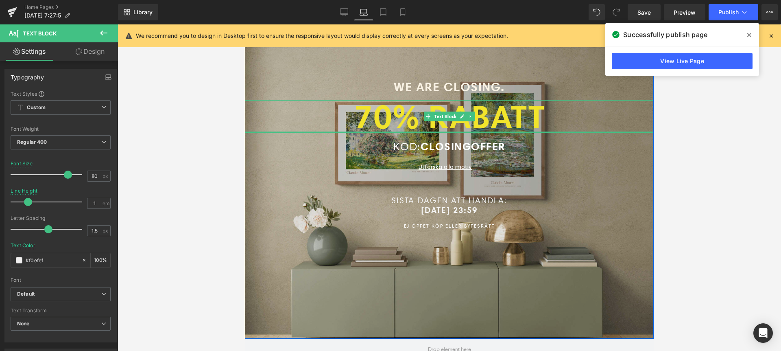
click at [442, 132] on div "Main content" at bounding box center [449, 132] width 409 height 2
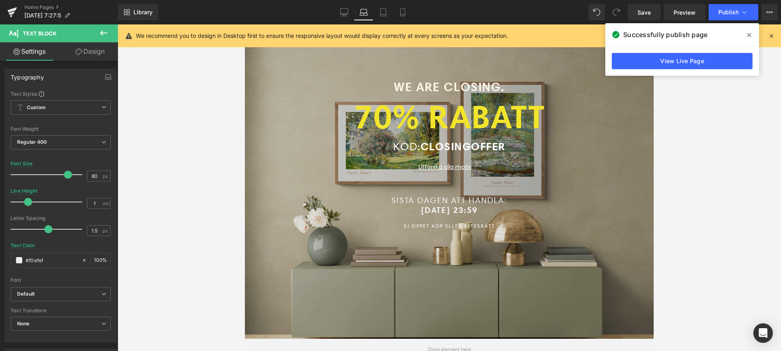
click at [84, 52] on link "Design" at bounding box center [90, 51] width 59 height 18
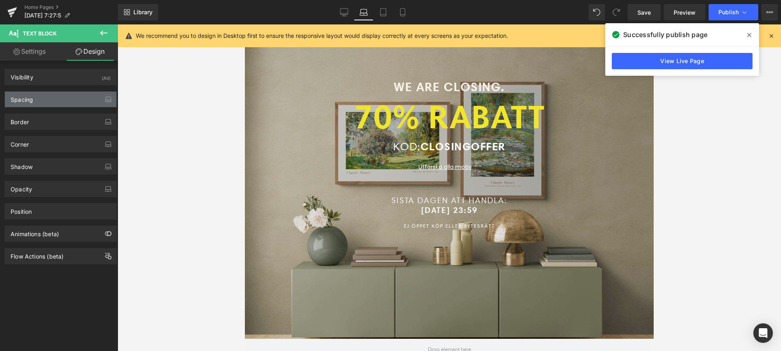
click at [42, 101] on div "Spacing" at bounding box center [61, 99] width 112 height 15
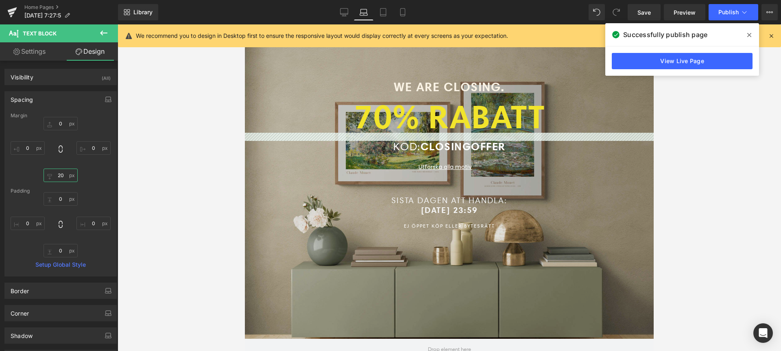
click at [59, 175] on input "20" at bounding box center [61, 174] width 34 height 13
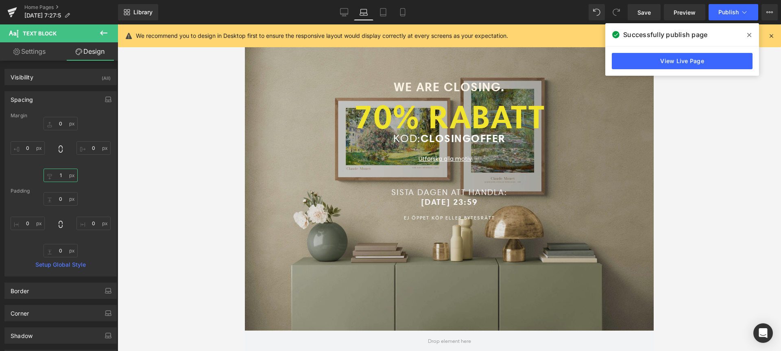
type input "15"
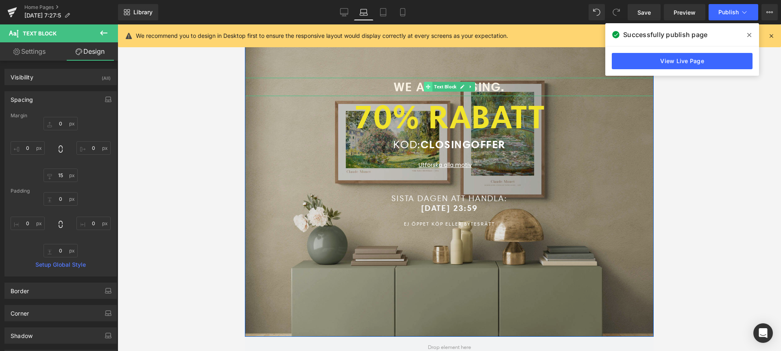
click at [425, 89] on span "Main content" at bounding box center [428, 87] width 9 height 10
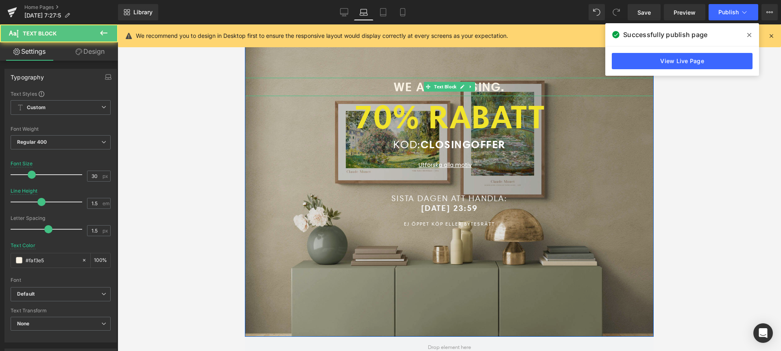
click at [486, 88] on strong "WE ARE CLOSING." at bounding box center [449, 86] width 111 height 15
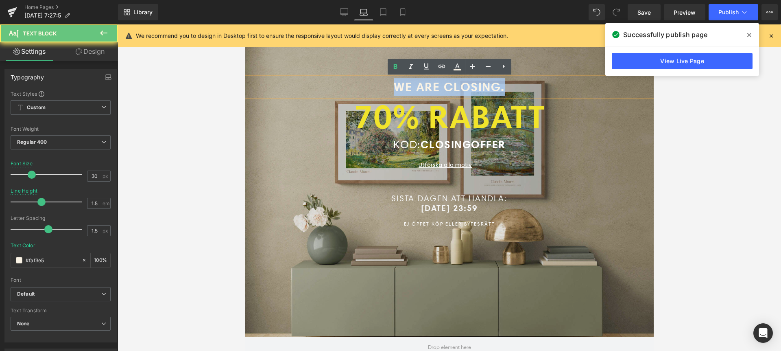
click at [486, 88] on strong "WE ARE CLOSING." at bounding box center [449, 86] width 111 height 15
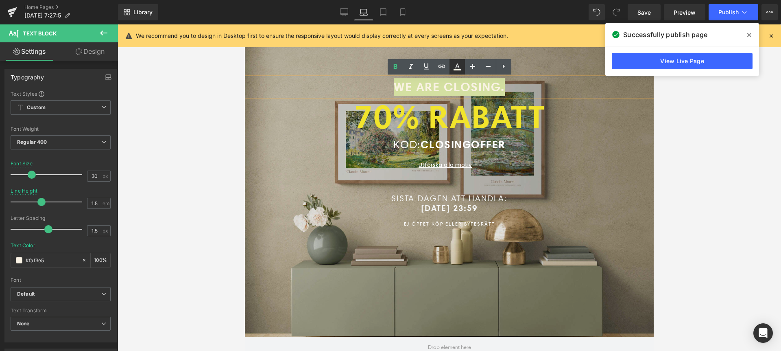
click at [454, 66] on icon at bounding box center [458, 67] width 10 height 10
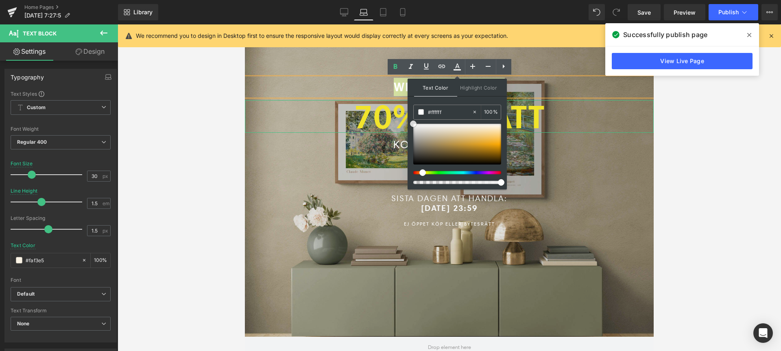
drag, startPoint x: 398, startPoint y: 124, endPoint x: 407, endPoint y: 110, distance: 16.3
click at [345, 81] on div "WE ARE CLOSING." at bounding box center [449, 87] width 409 height 18
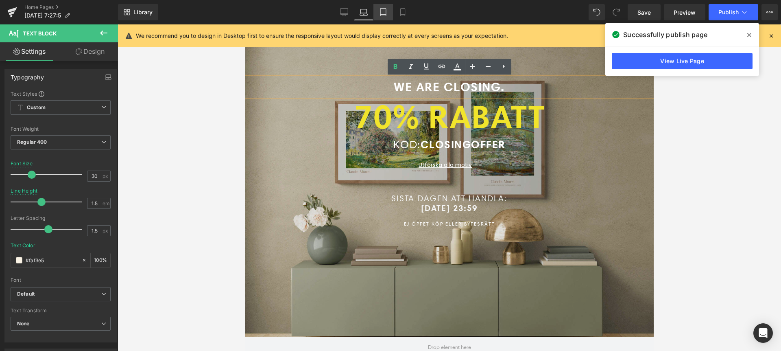
click at [381, 11] on icon at bounding box center [383, 12] width 8 height 8
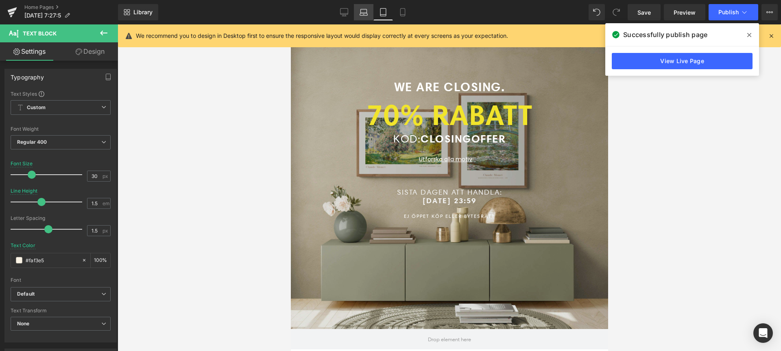
click at [364, 13] on icon at bounding box center [364, 14] width 8 height 2
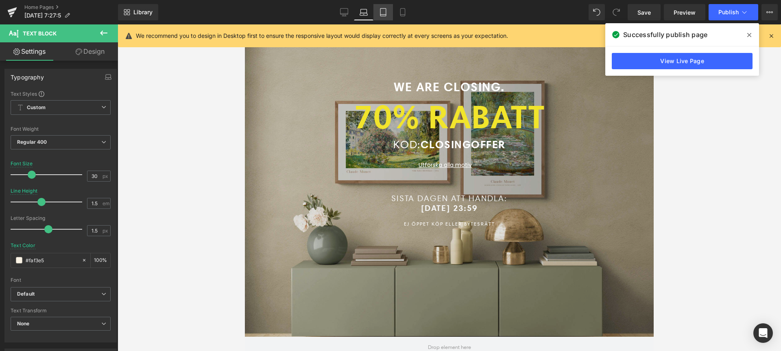
click at [383, 14] on icon at bounding box center [383, 12] width 8 height 8
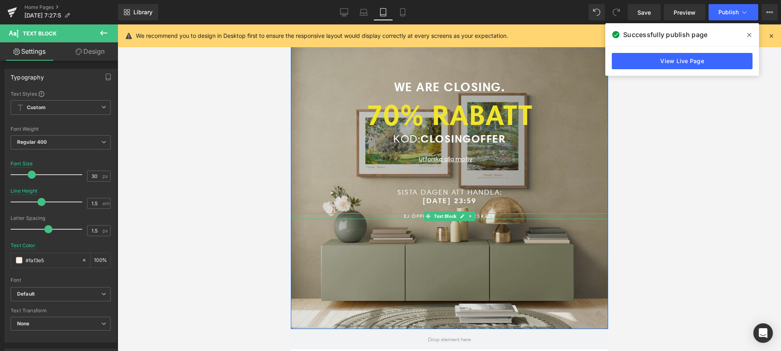
click at [413, 215] on span "EJ ÖPPET KÖP ELLER BYTESRÄTT" at bounding box center [449, 216] width 91 height 6
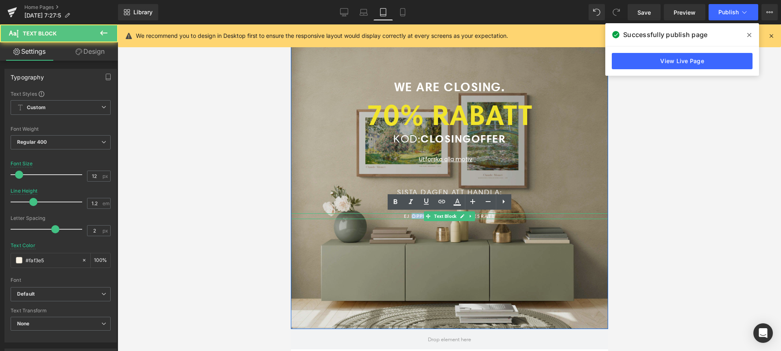
click at [413, 215] on span "EJ ÖPPET KÖP ELLER BYTESRÄTT" at bounding box center [449, 216] width 91 height 6
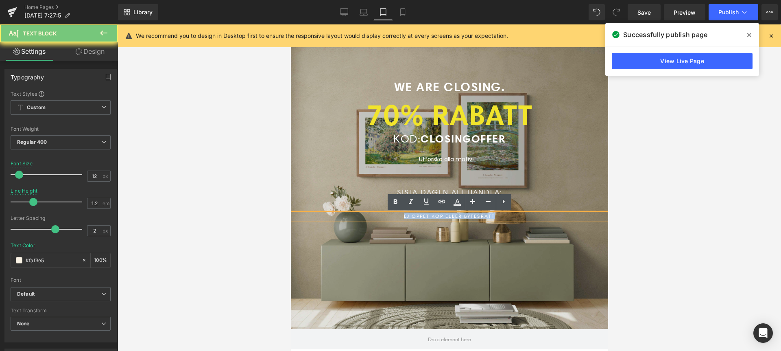
click at [413, 215] on span "EJ ÖPPET KÖP ELLER BYTESRÄTT" at bounding box center [449, 216] width 91 height 6
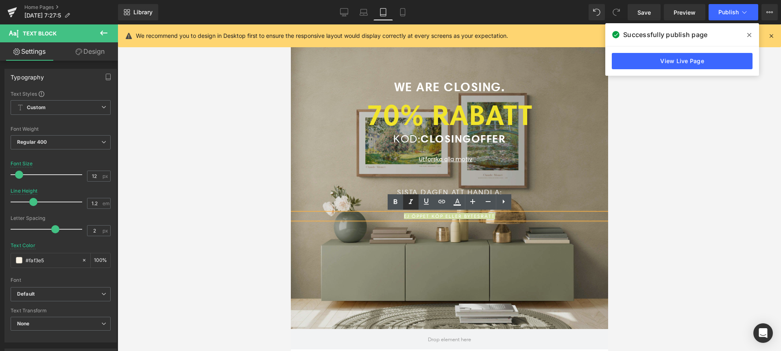
click at [408, 201] on icon at bounding box center [411, 202] width 10 height 10
click at [360, 12] on link "Laptop" at bounding box center [364, 12] width 20 height 16
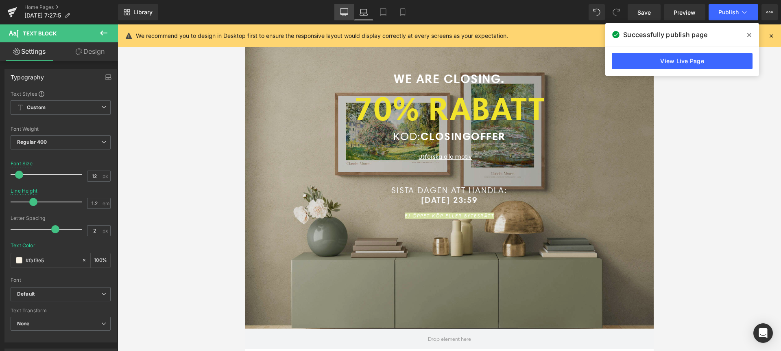
click at [342, 9] on icon at bounding box center [344, 12] width 8 height 8
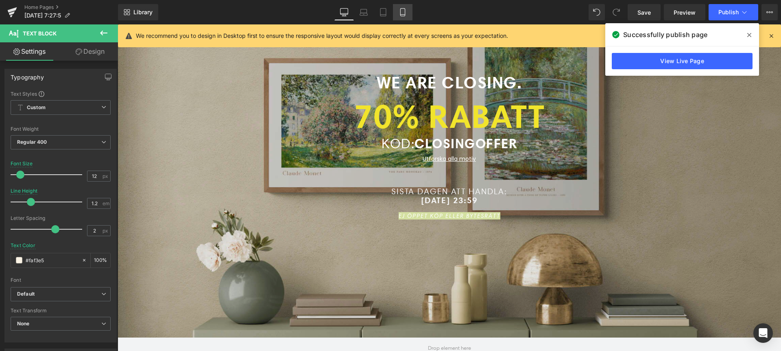
click at [400, 13] on icon at bounding box center [403, 12] width 8 height 8
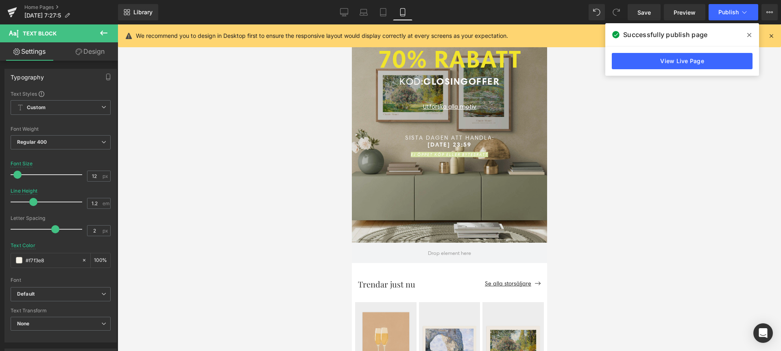
scroll to position [63, 0]
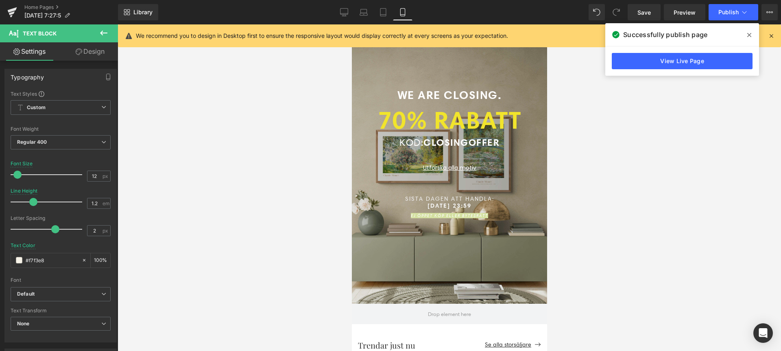
click at [635, 208] on div at bounding box center [450, 187] width 664 height 326
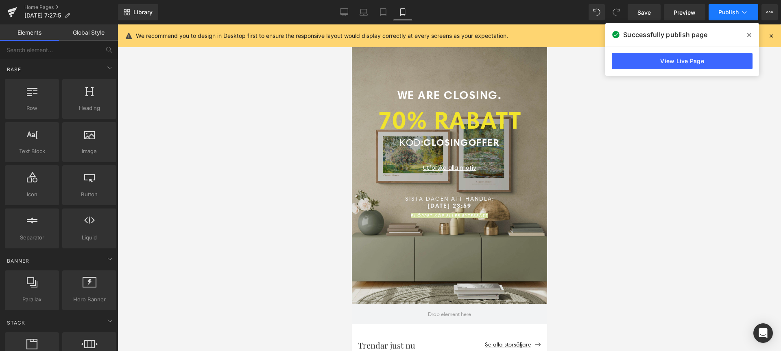
click at [750, 13] on button "Publish" at bounding box center [734, 12] width 50 height 16
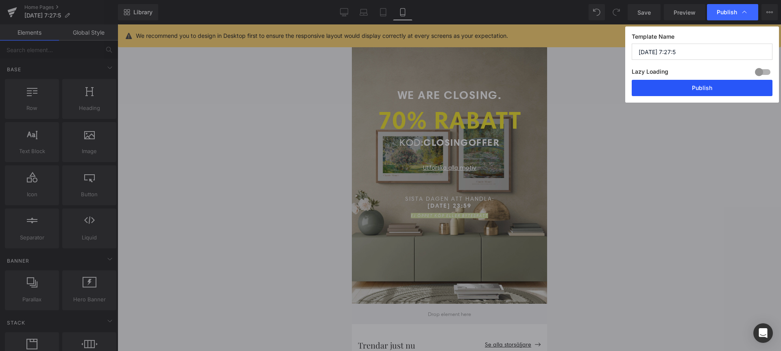
click at [712, 90] on button "Publish" at bounding box center [702, 88] width 141 height 16
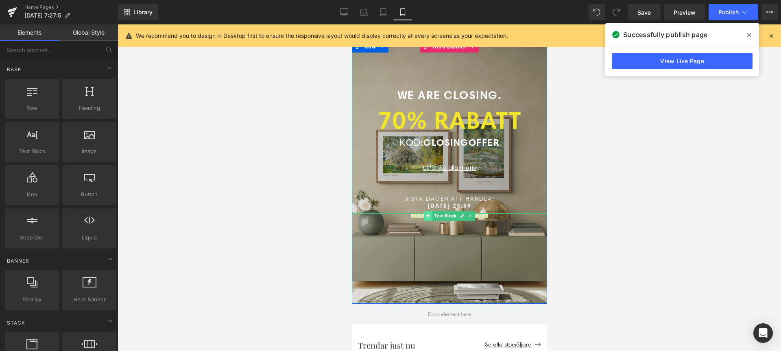
click at [424, 216] on span "Main content" at bounding box center [428, 216] width 9 height 10
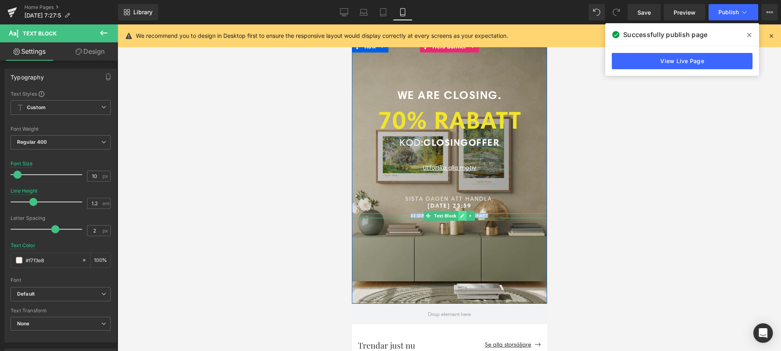
click at [461, 211] on link "Main content" at bounding box center [462, 216] width 9 height 10
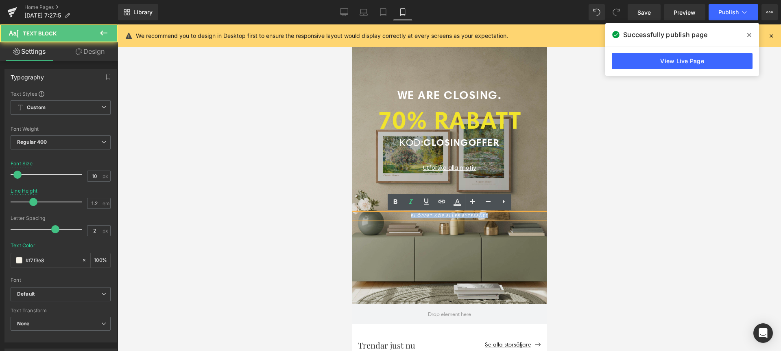
click at [460, 213] on div "EJ ÖPPET KÖP ELLER BYTESRÄTT" at bounding box center [449, 215] width 195 height 5
copy span "EJ ÖPPET KÖP ELLER BYTESRÄTT"
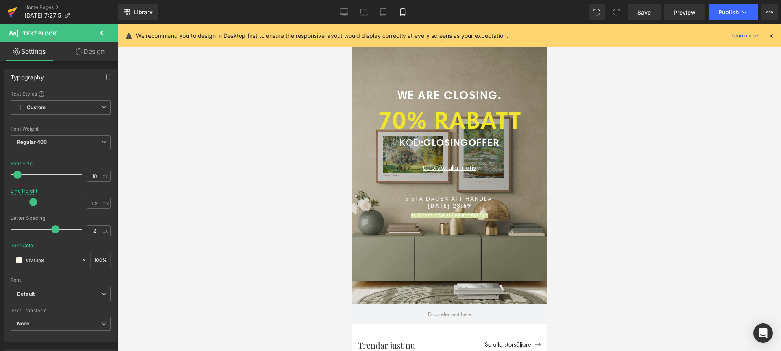
click at [13, 14] on icon at bounding box center [12, 12] width 10 height 20
